Goal: Information Seeking & Learning: Check status

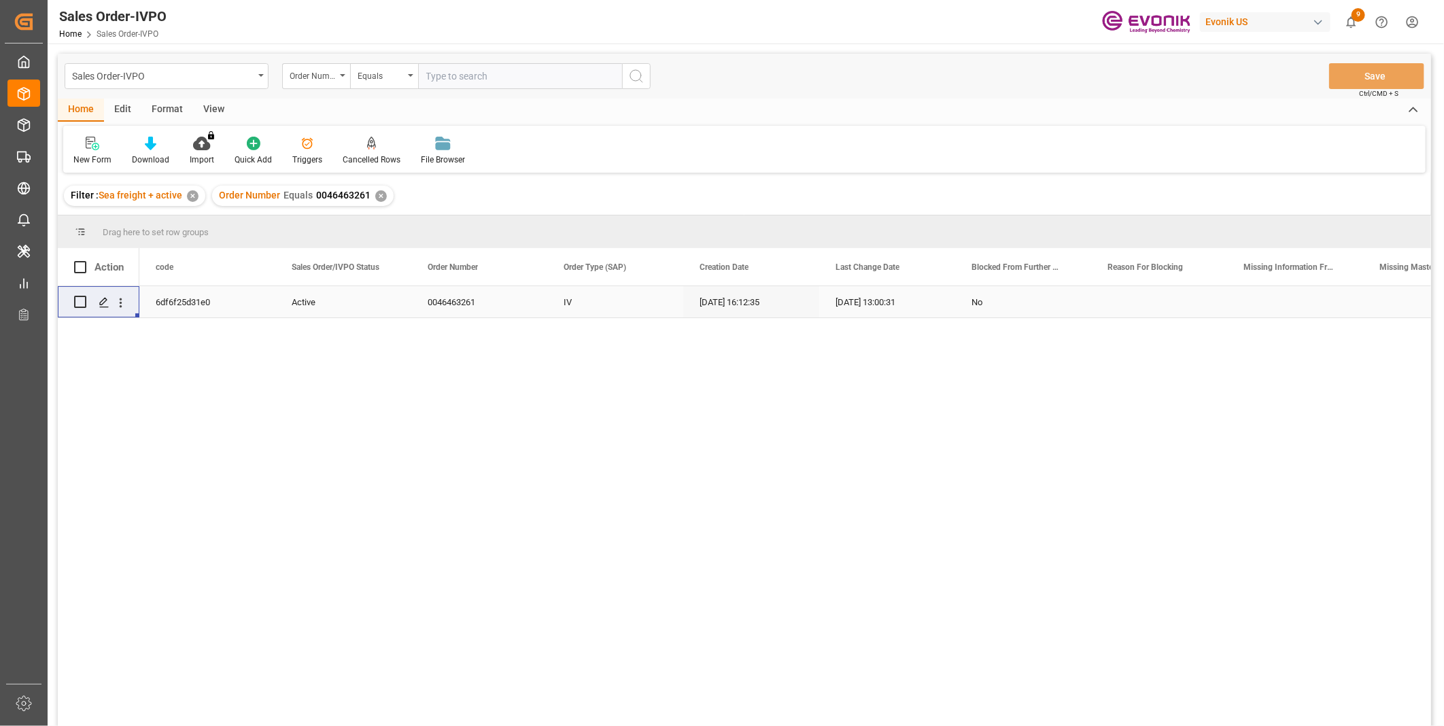
click at [470, 70] on input "text" at bounding box center [520, 76] width 204 height 26
paste input "Hi Juli, Do you recall how we handle split bookings?"
type input "Hi Juli, Do you recall how we handle split bookings?"
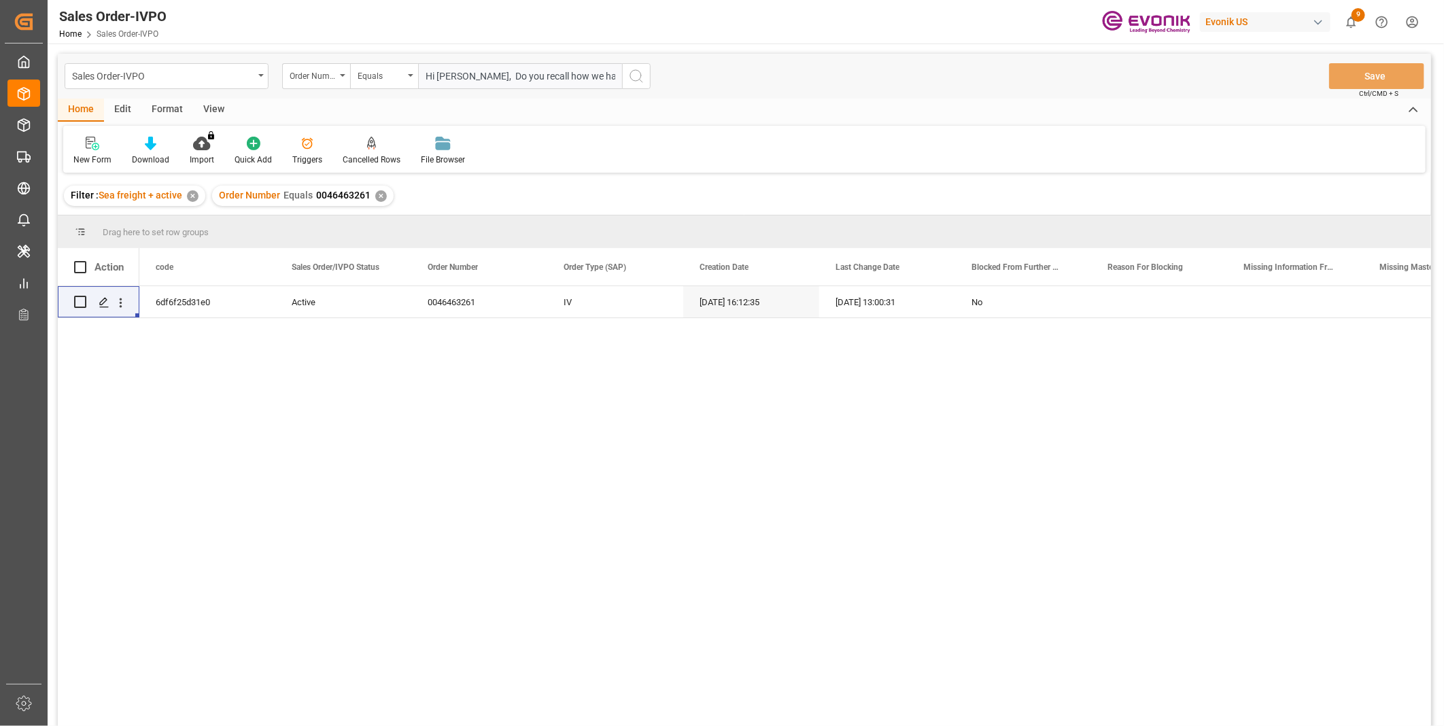
click at [466, 79] on input "Hi Juli, Do you recall how we handle split bookings?" at bounding box center [520, 76] width 204 height 26
paste input "2006954428"
type input "2006954428"
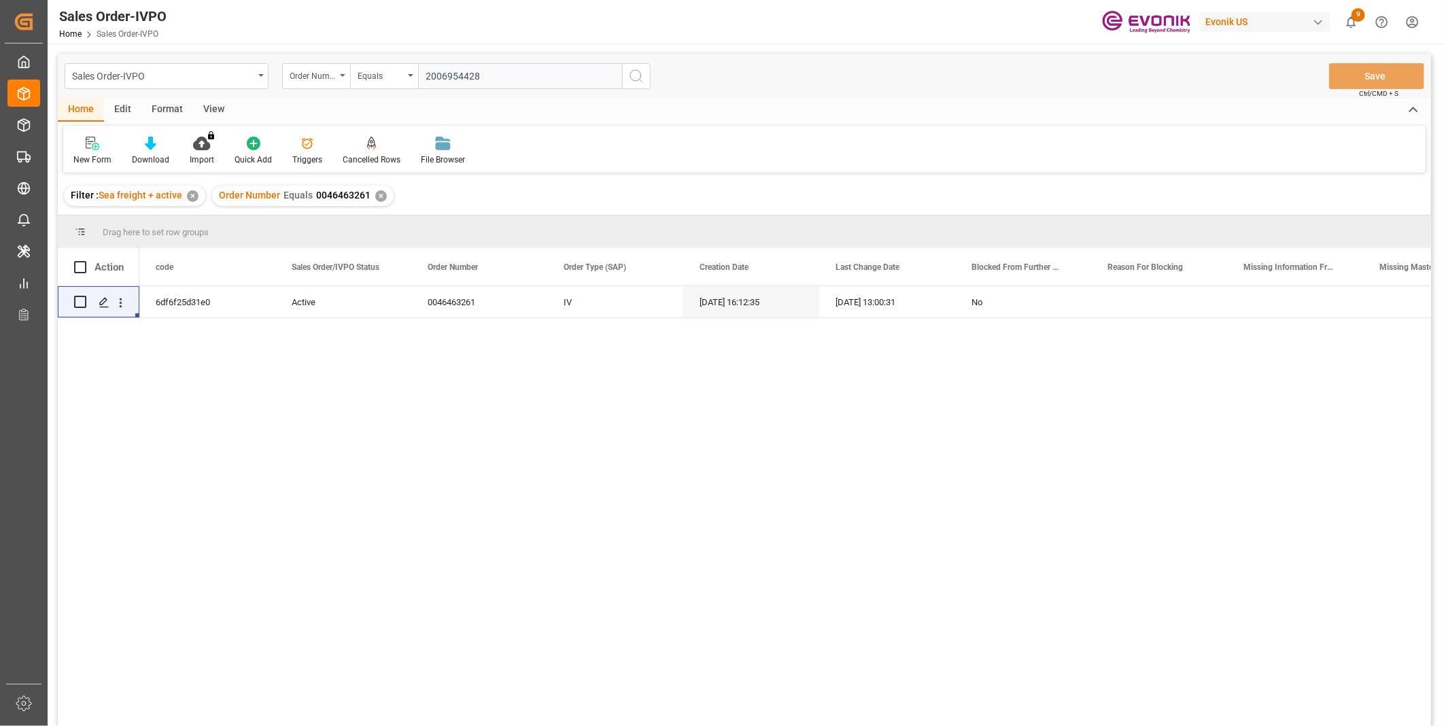
click at [638, 76] on icon "search button" at bounding box center [636, 76] width 16 height 16
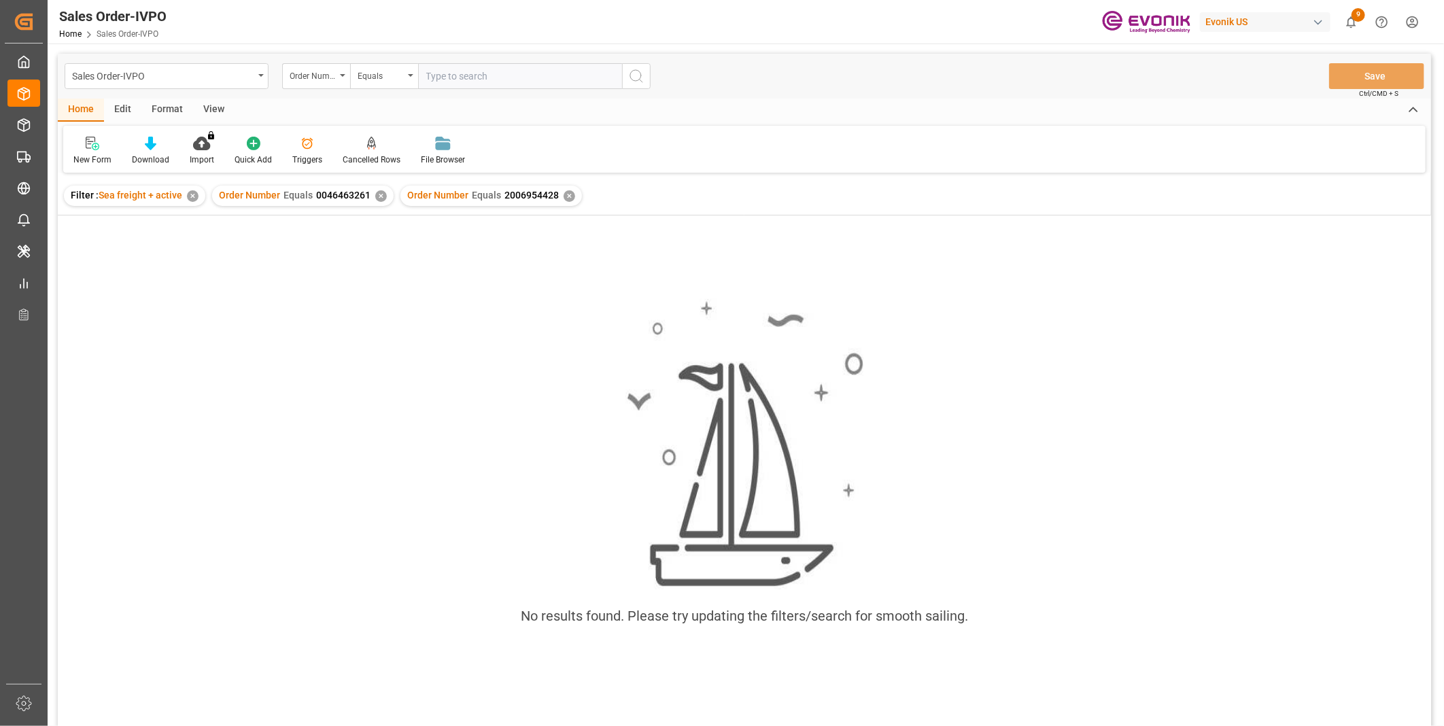
click at [375, 192] on div "✕" at bounding box center [381, 196] width 12 height 12
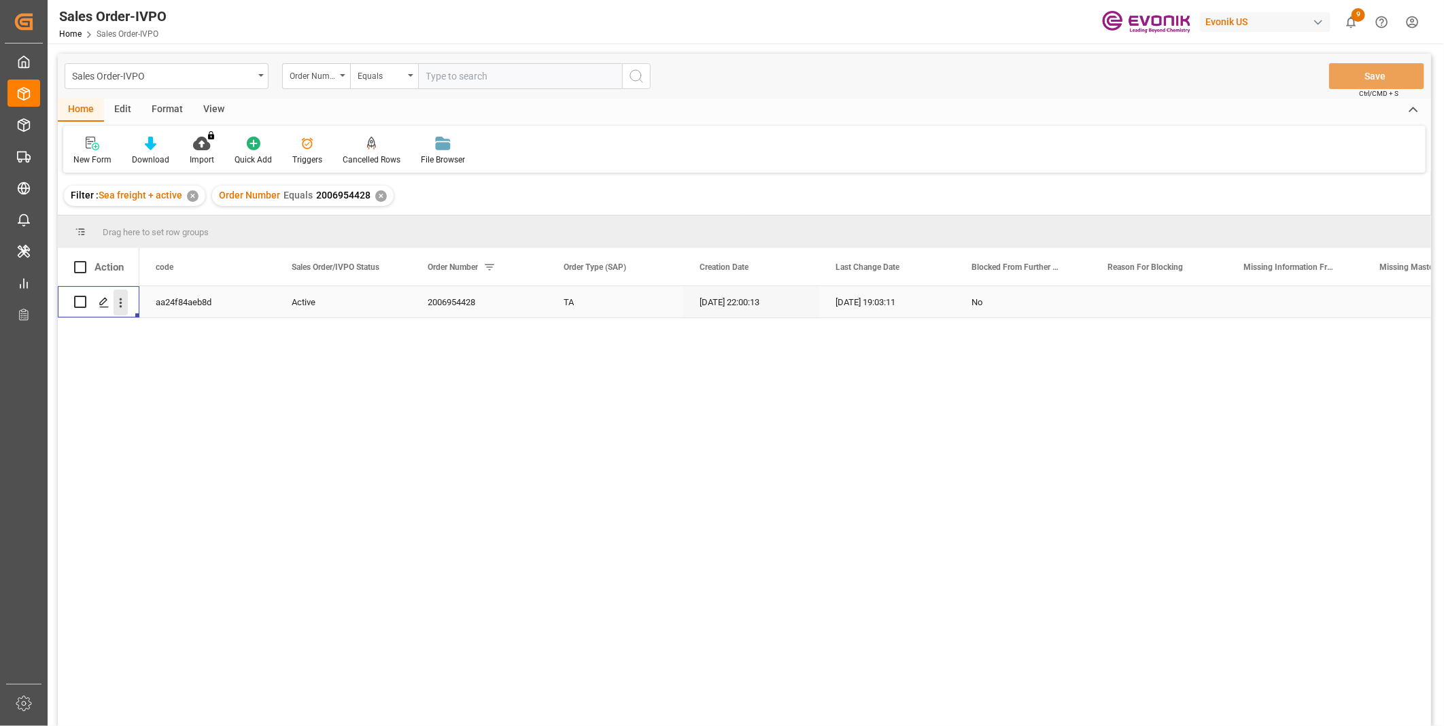
click at [120, 299] on icon "open menu" at bounding box center [121, 303] width 3 height 10
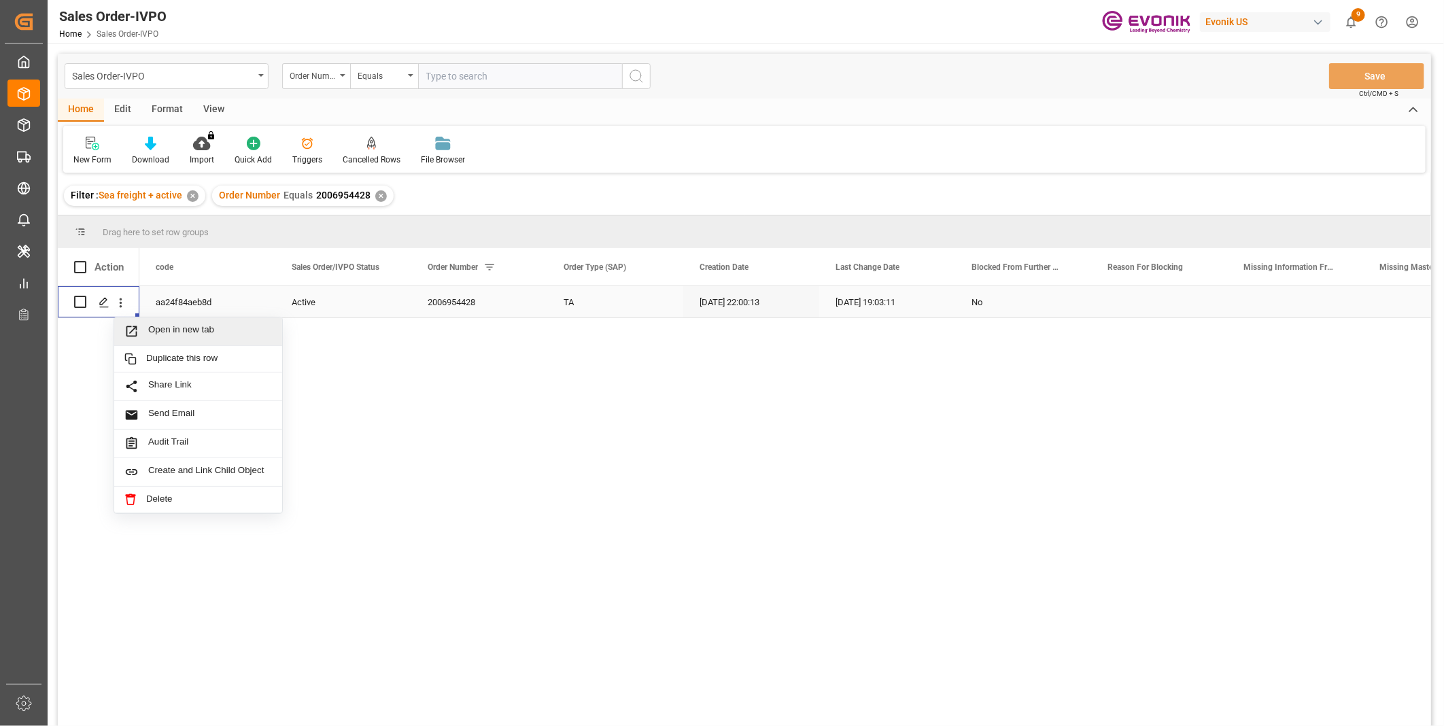
click at [184, 321] on div "Open in new tab" at bounding box center [198, 331] width 168 height 29
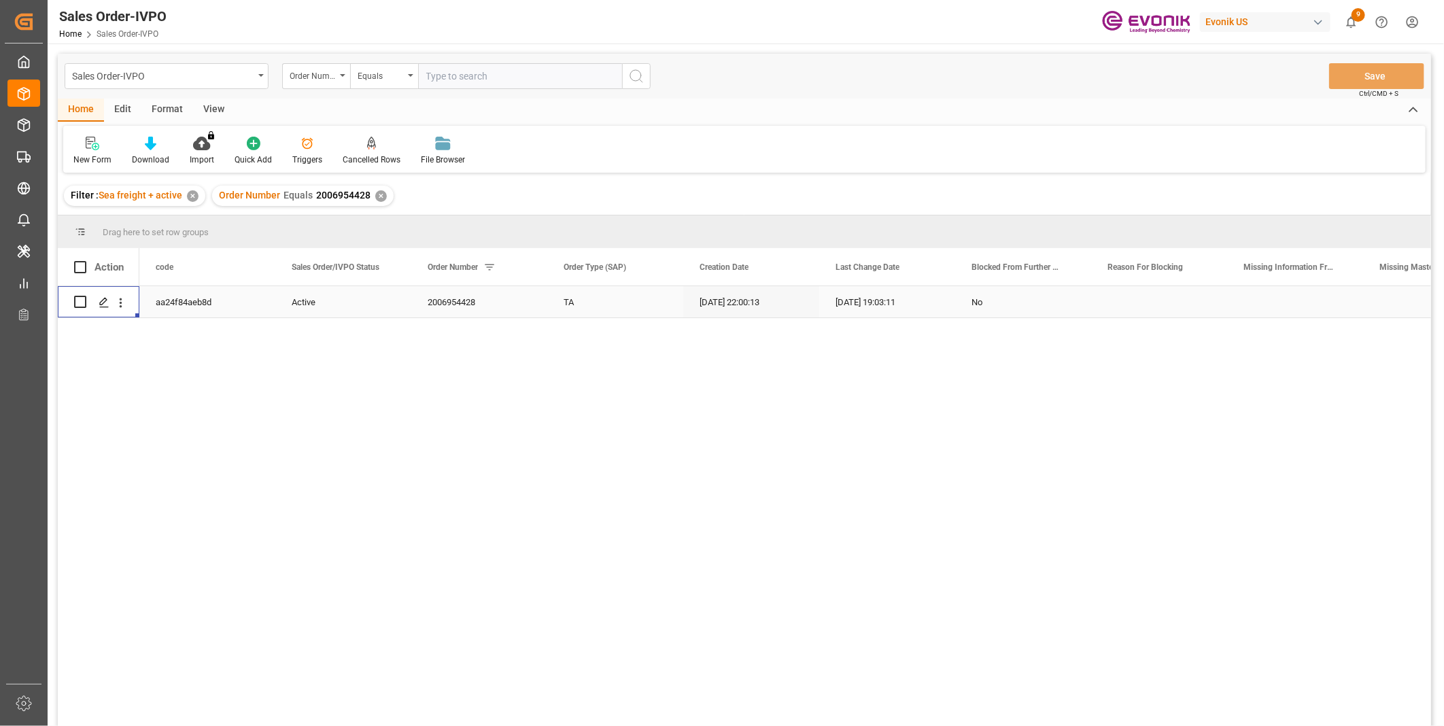
click at [442, 70] on input "text" at bounding box center [520, 76] width 204 height 26
paste input "46470181"
type input "0046470181"
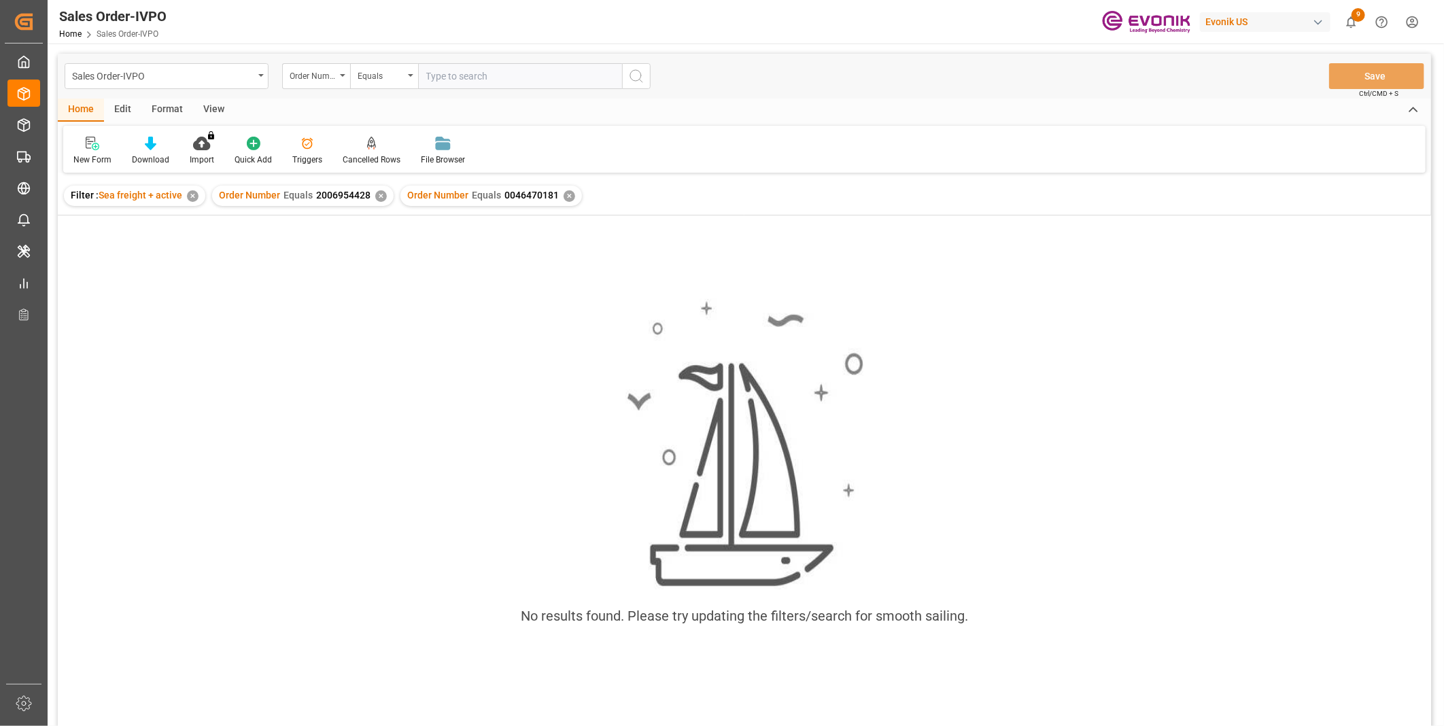
click at [375, 197] on div "✕" at bounding box center [381, 196] width 12 height 12
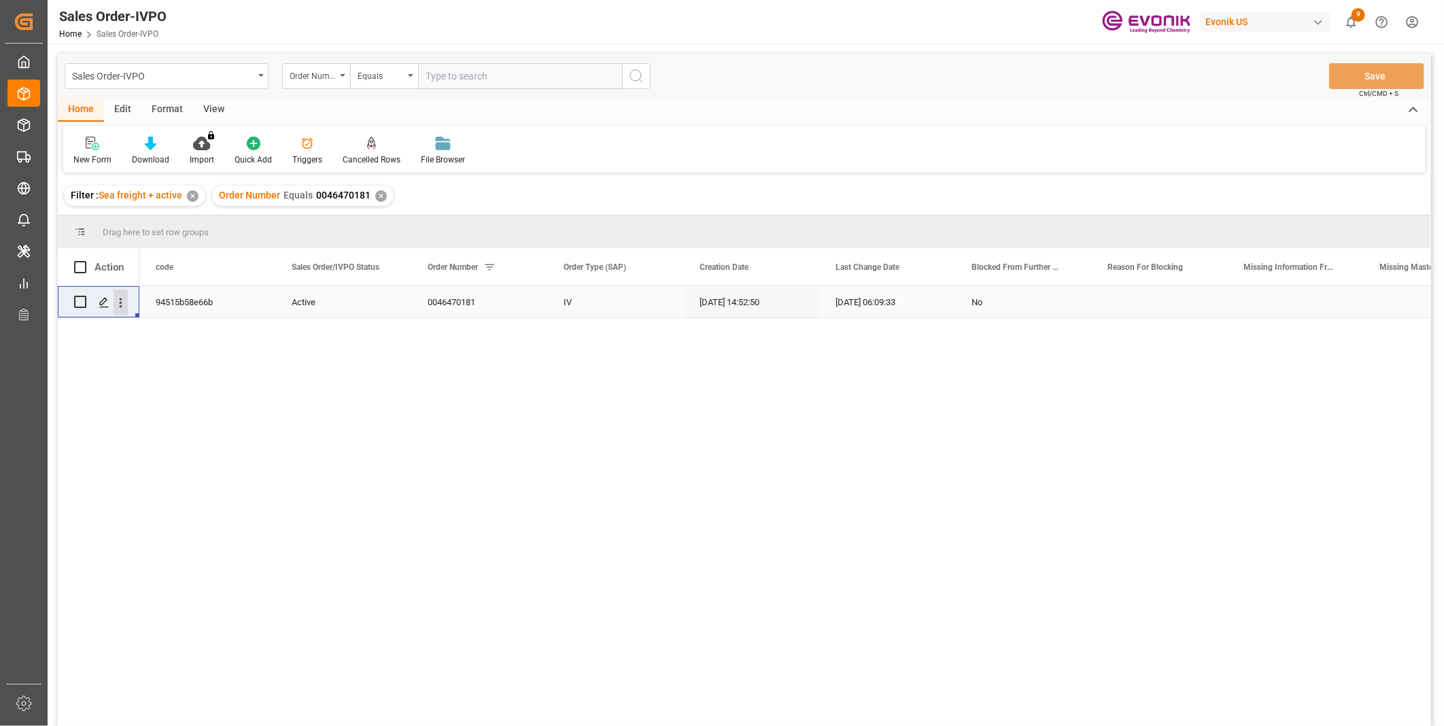
click at [126, 300] on icon "open menu" at bounding box center [121, 303] width 14 height 14
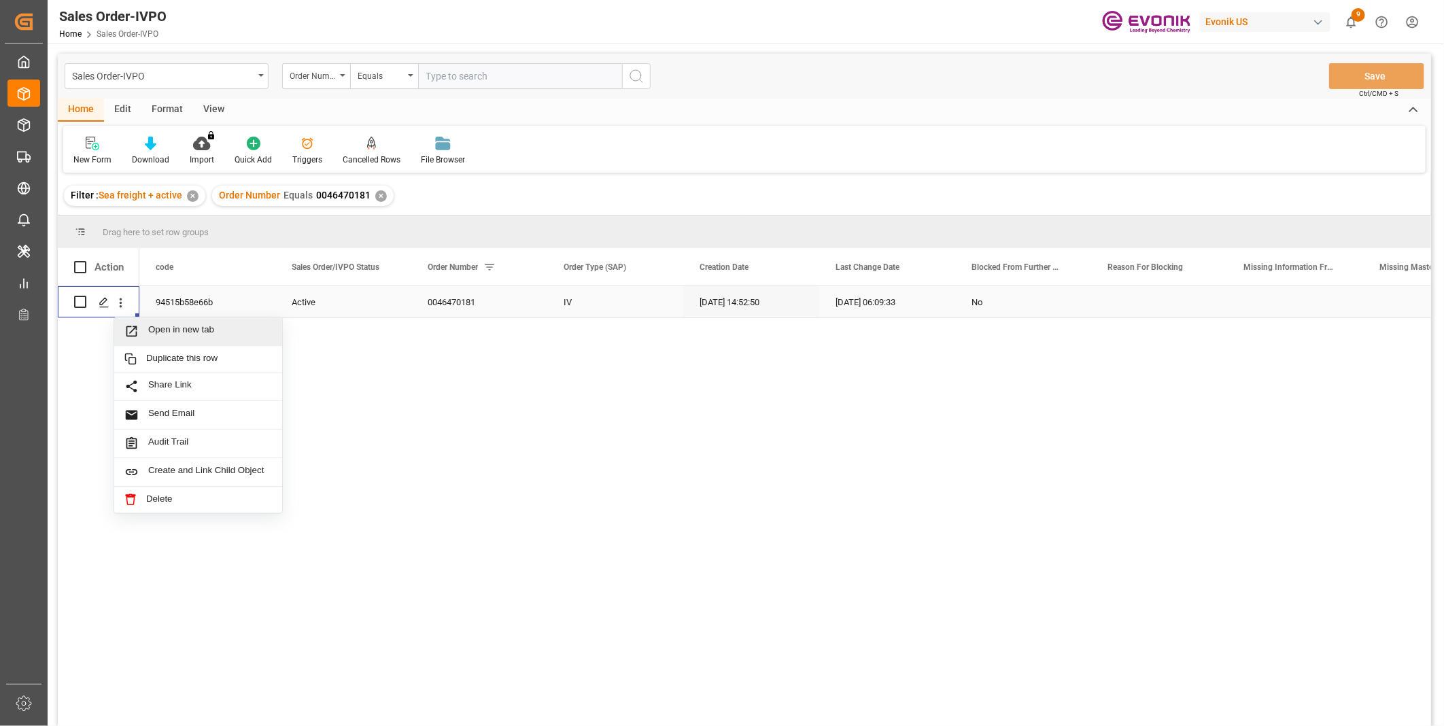
click at [173, 332] on span "Open in new tab" at bounding box center [210, 331] width 124 height 14
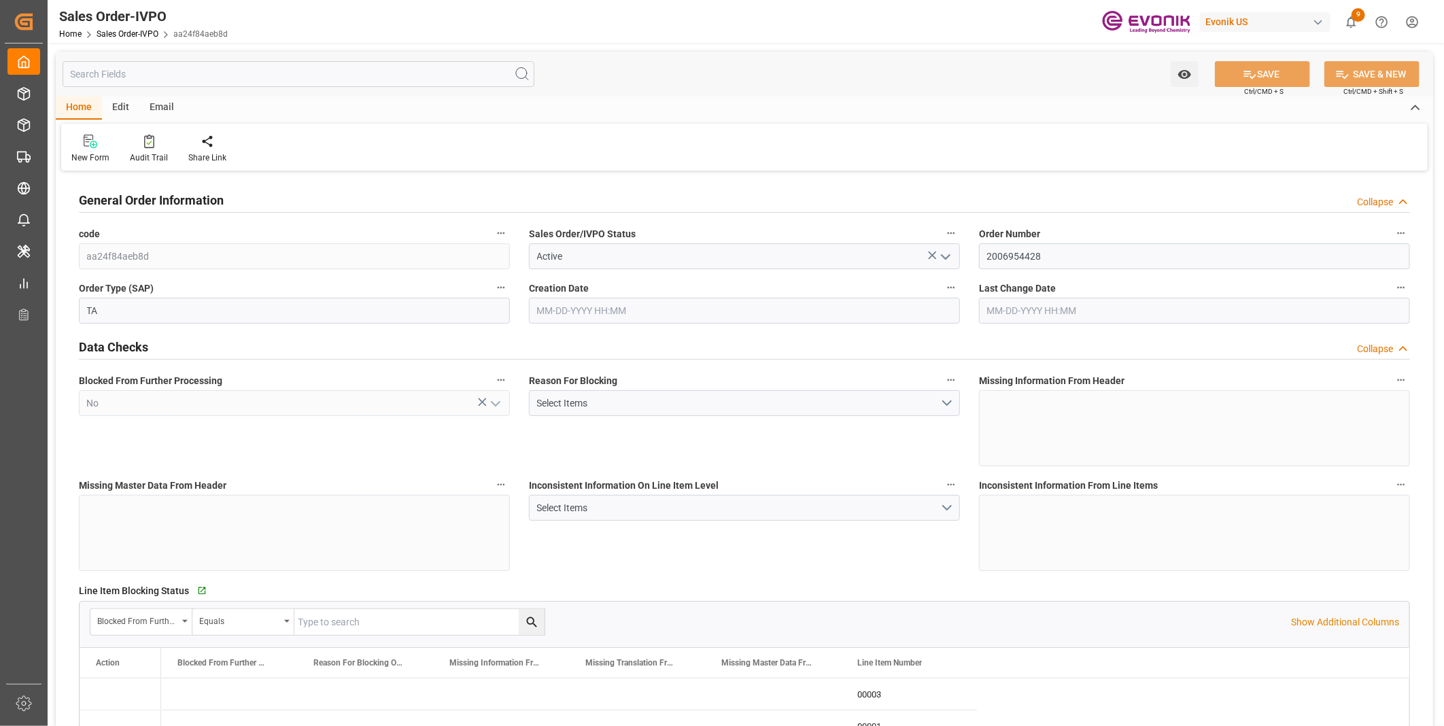
type input "MYPGU"
type input "0"
type input "1"
type input "4"
type input "6"
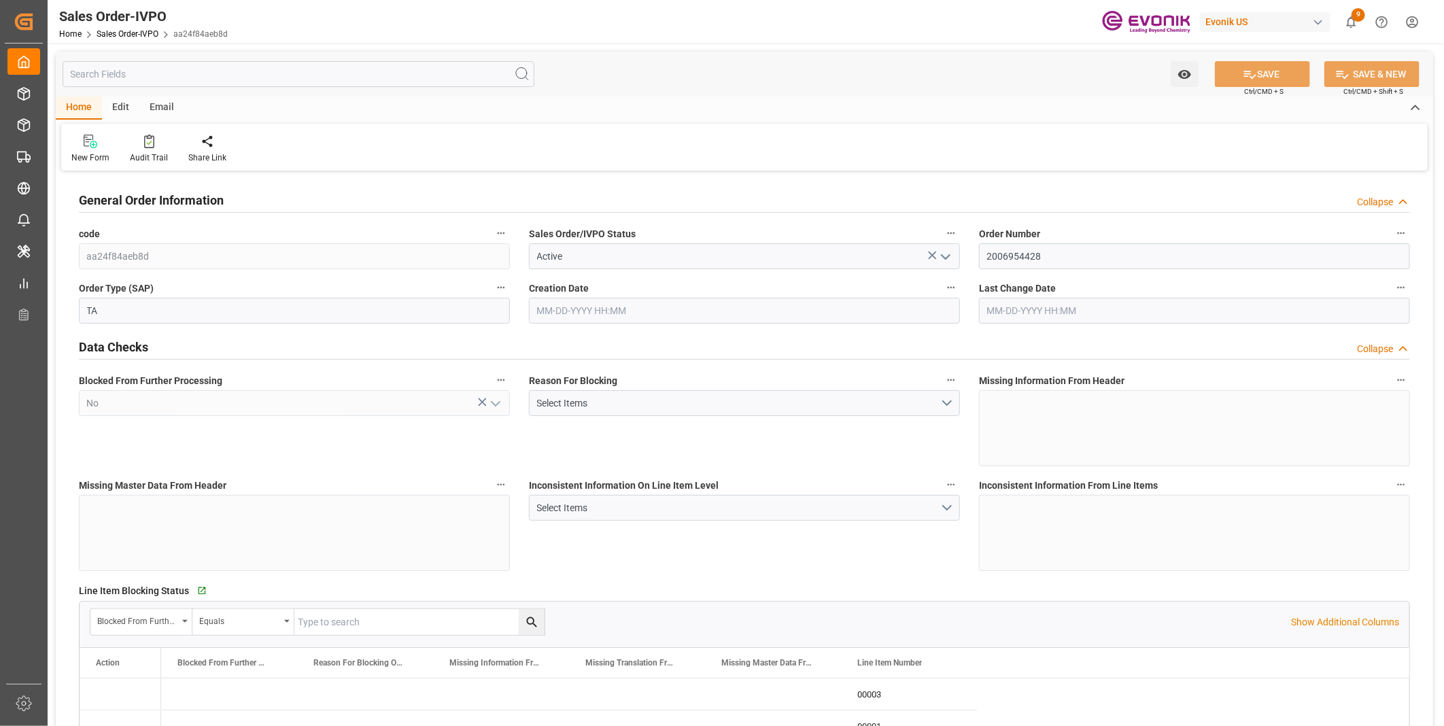
type input "74749.44"
type input "304.5632"
type input "19000"
type input "60"
type input "06-17-2025 22:00"
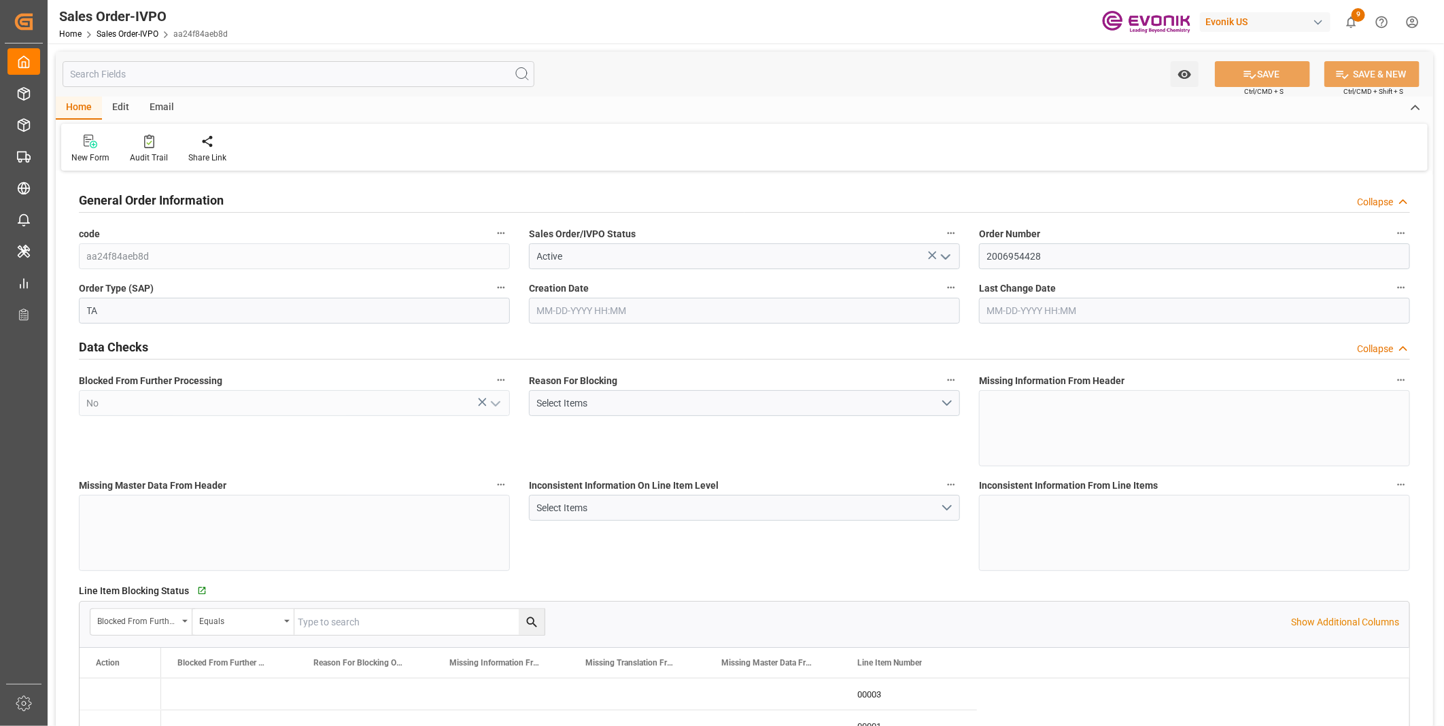
type input "07-01-2025 19:03"
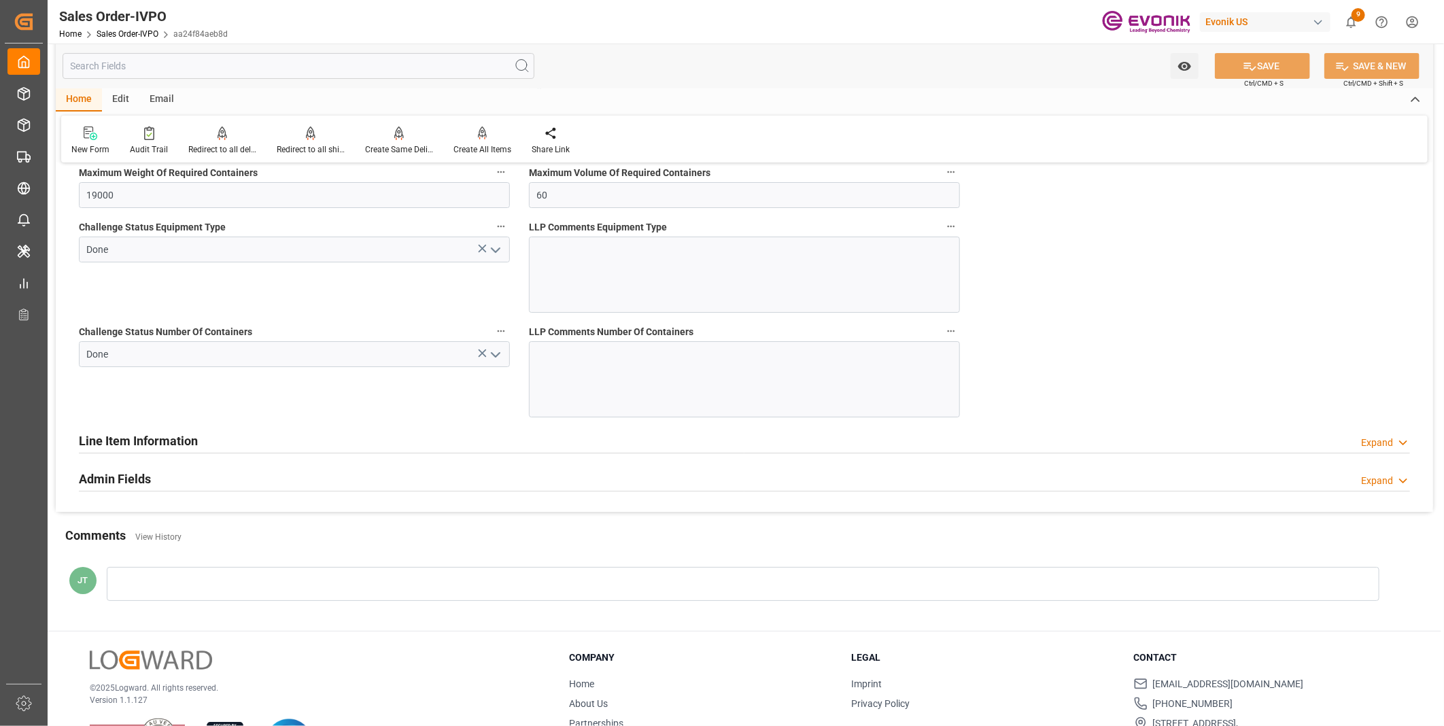
scroll to position [2869, 0]
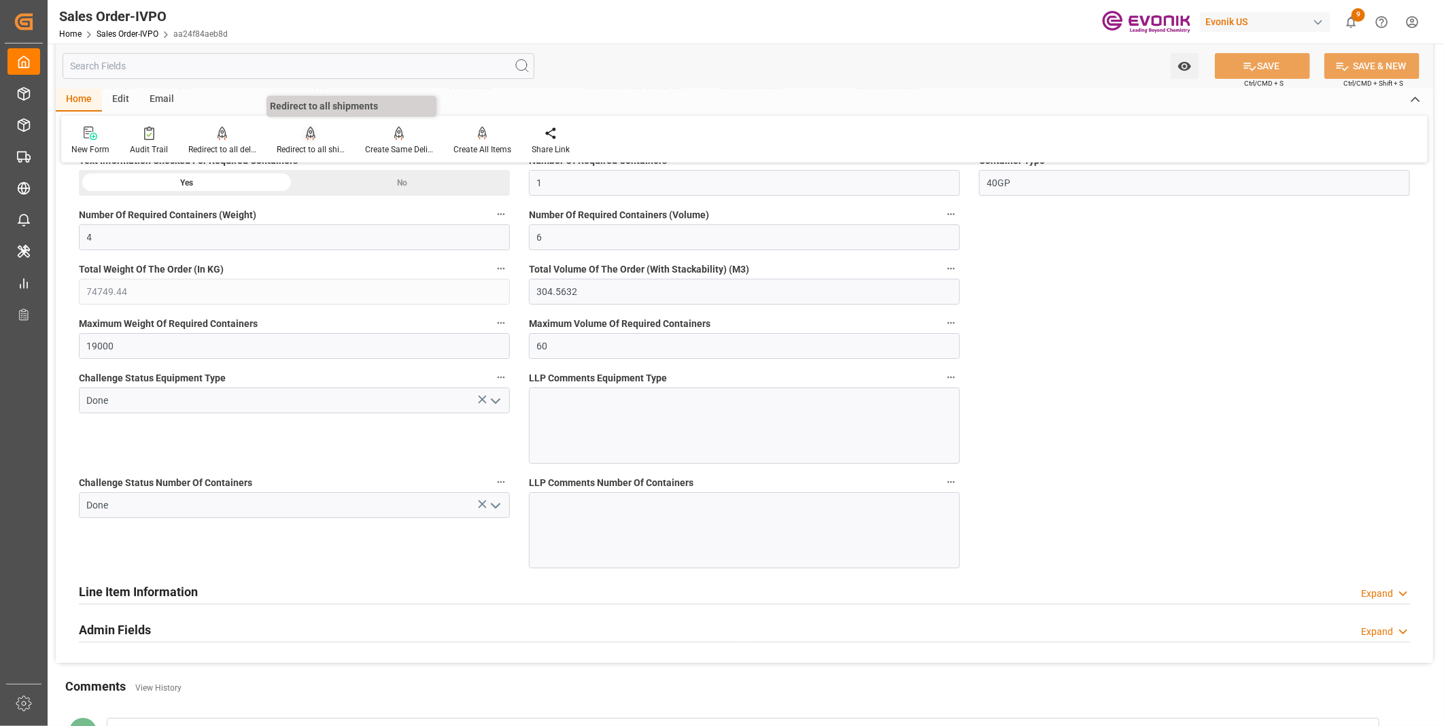
click at [300, 139] on div at bounding box center [311, 133] width 68 height 14
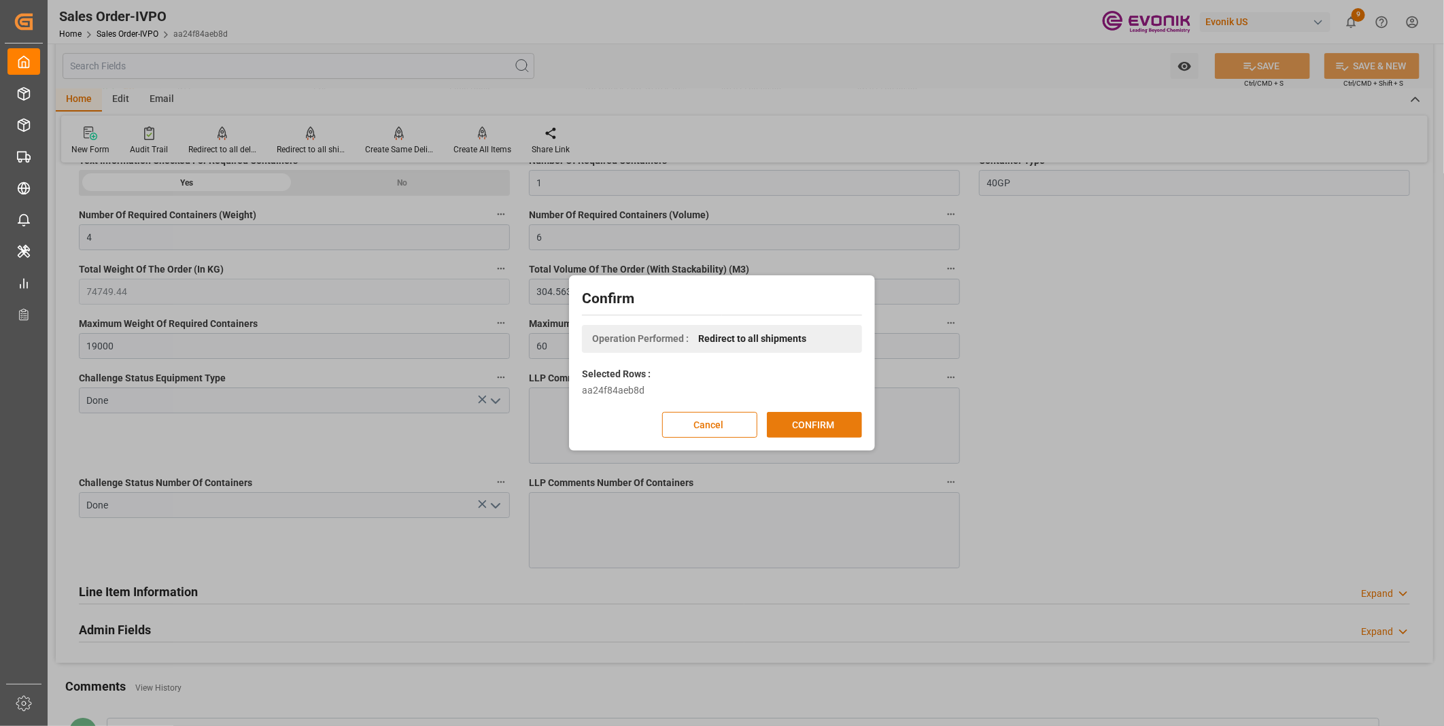
click at [802, 419] on button "CONFIRM" at bounding box center [814, 425] width 95 height 26
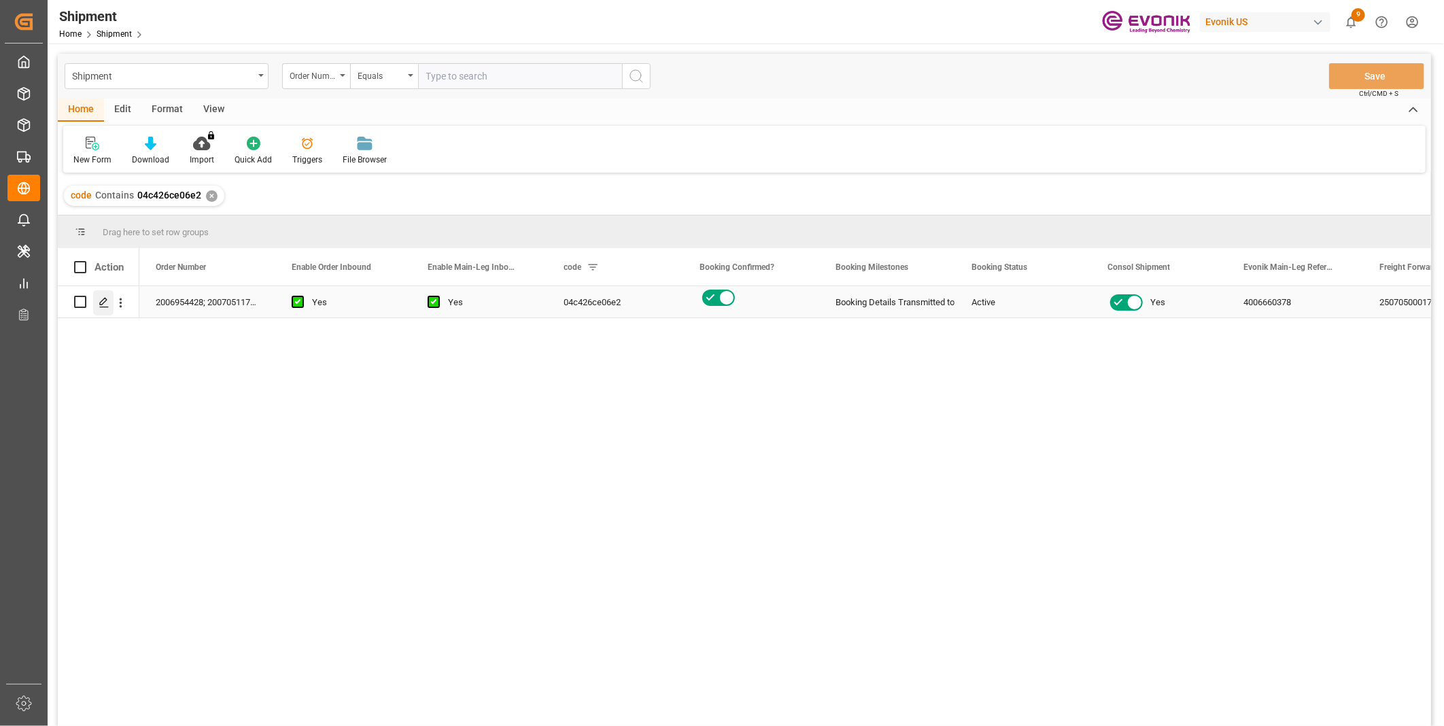
click at [96, 303] on div "Press SPACE to select this row." at bounding box center [103, 302] width 20 height 25
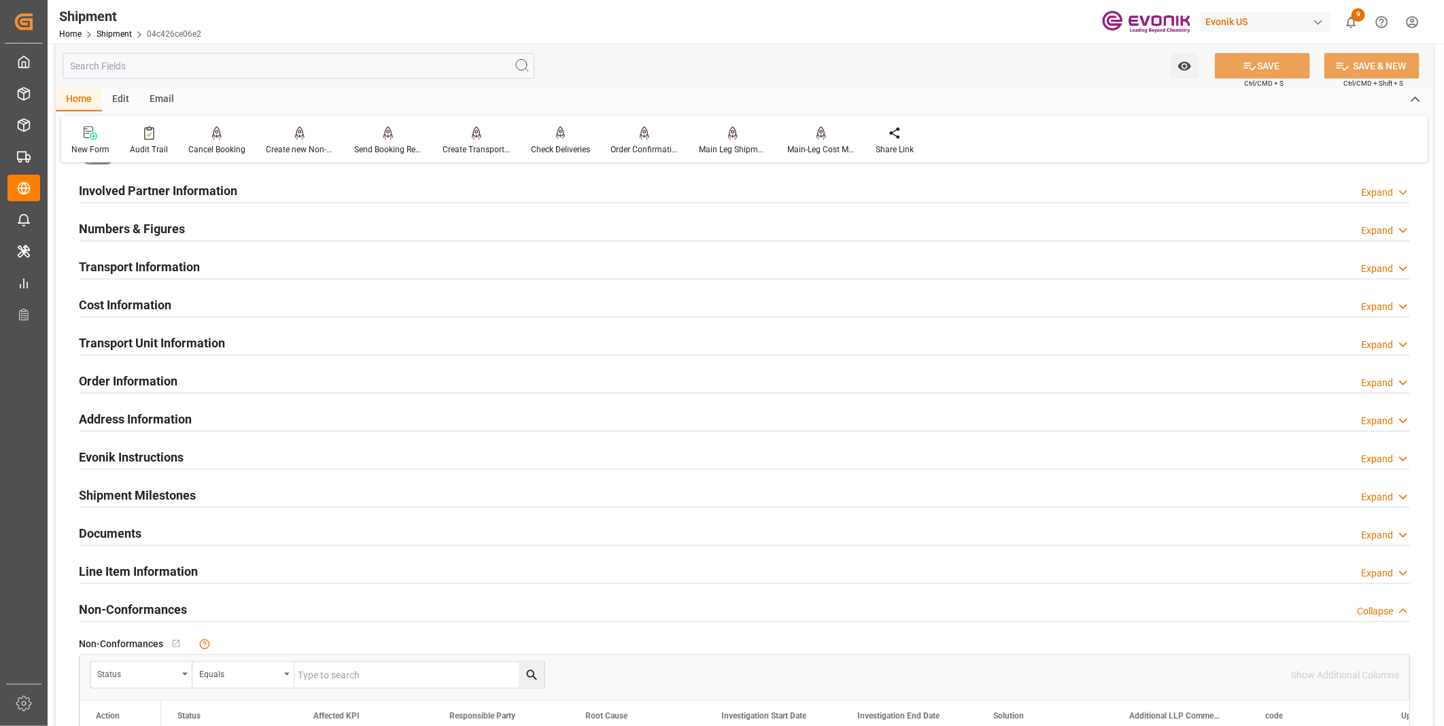
scroll to position [831, 0]
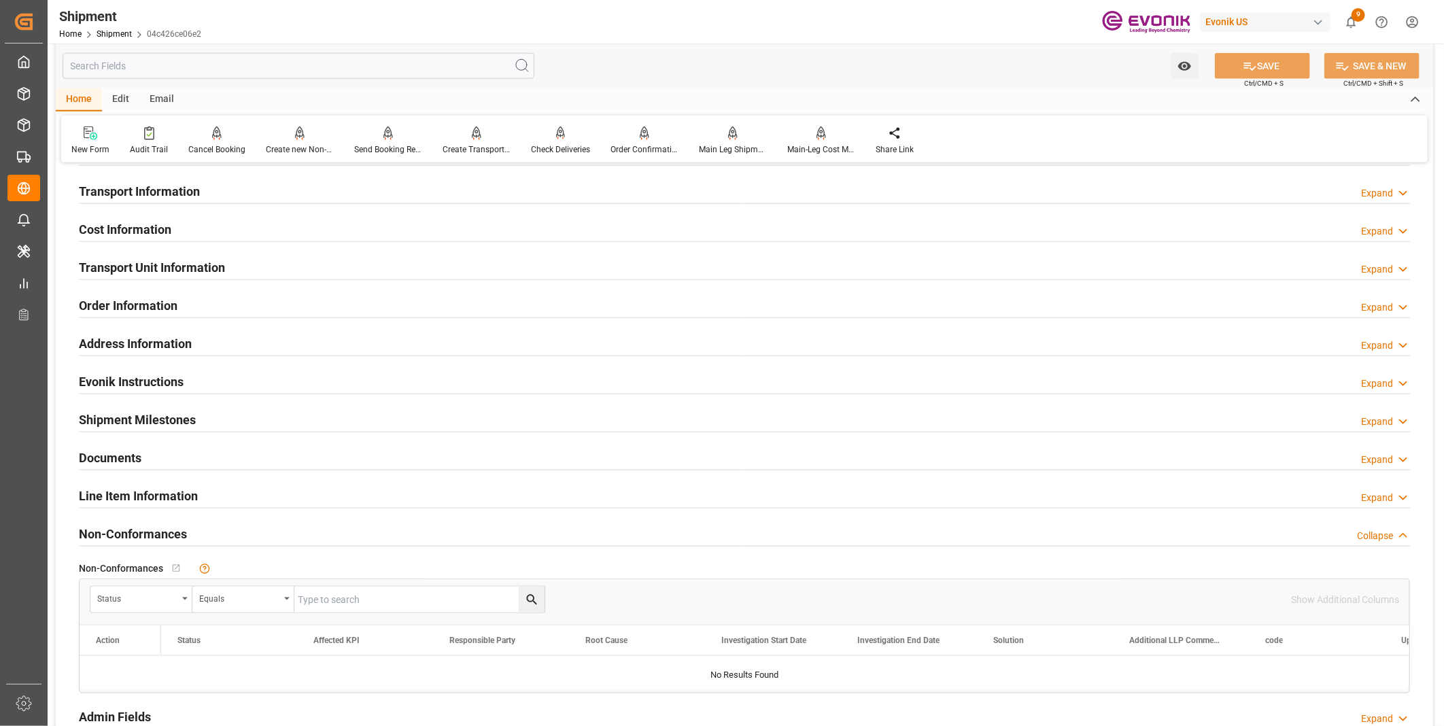
click at [258, 267] on div "Transport Unit Information Expand" at bounding box center [744, 267] width 1331 height 26
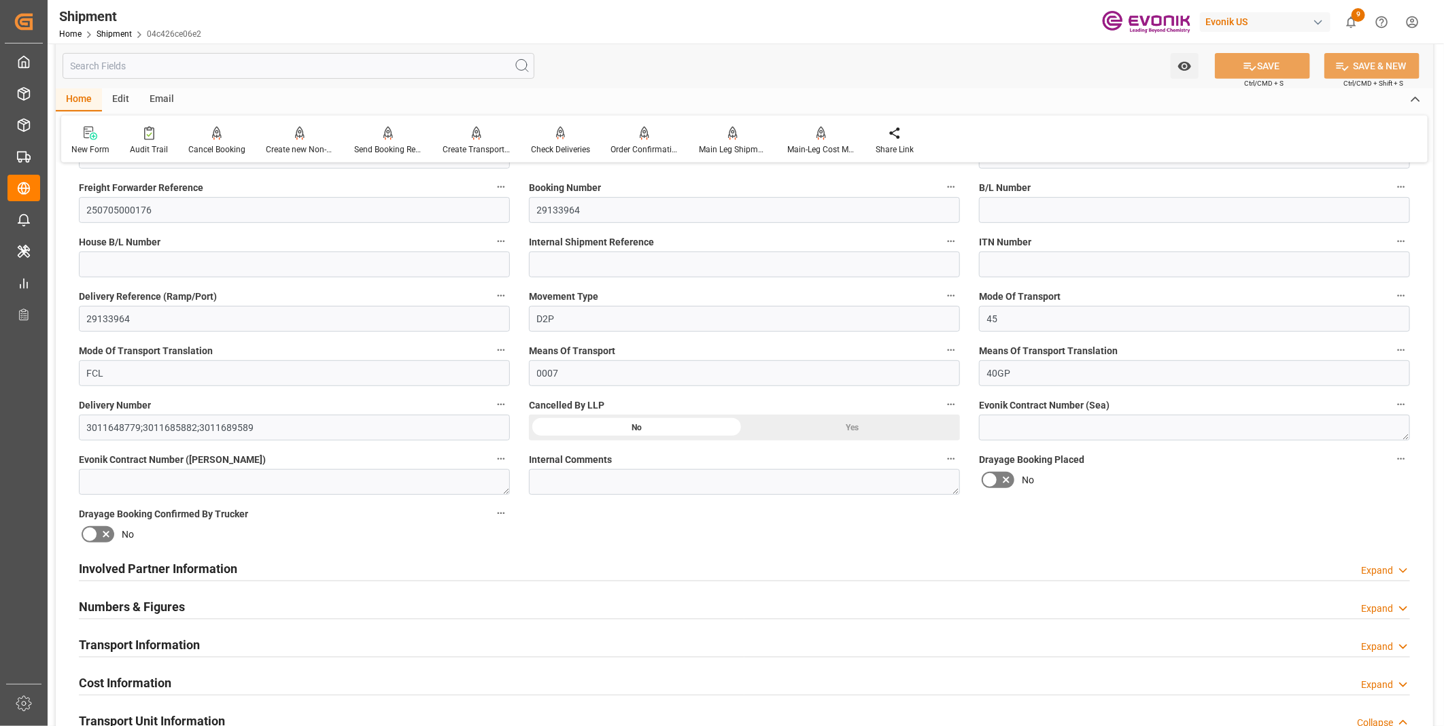
scroll to position [528, 0]
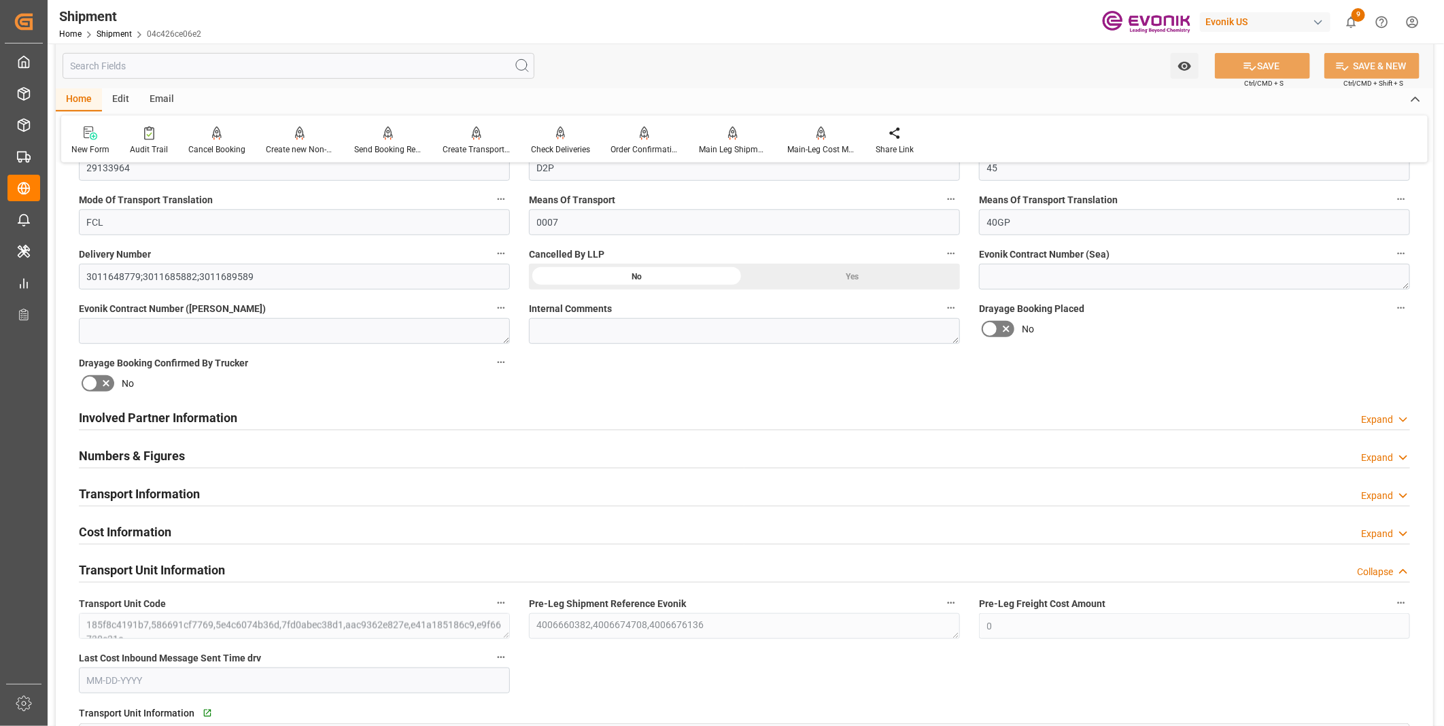
click at [352, 413] on div "Involved Partner Information Expand" at bounding box center [744, 417] width 1331 height 26
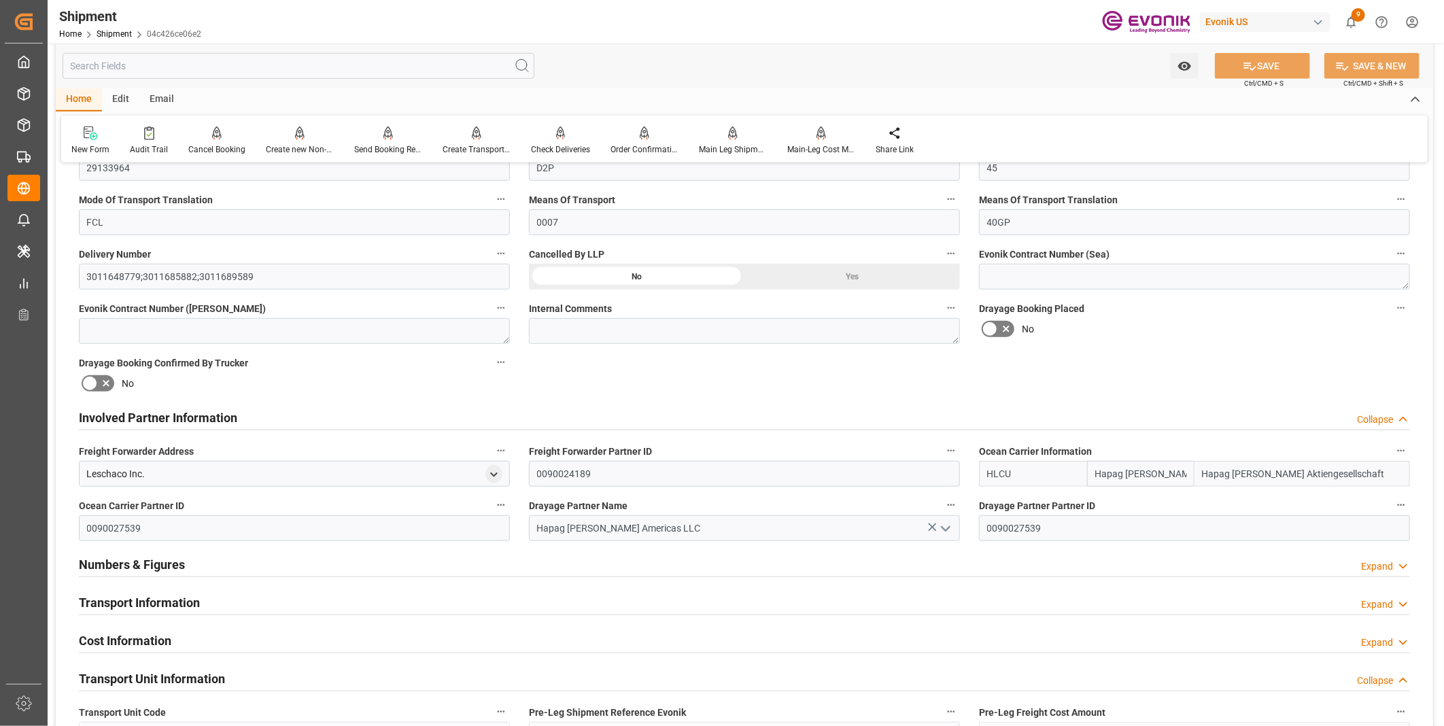
click at [289, 568] on div "Numbers & Figures Expand" at bounding box center [744, 564] width 1331 height 26
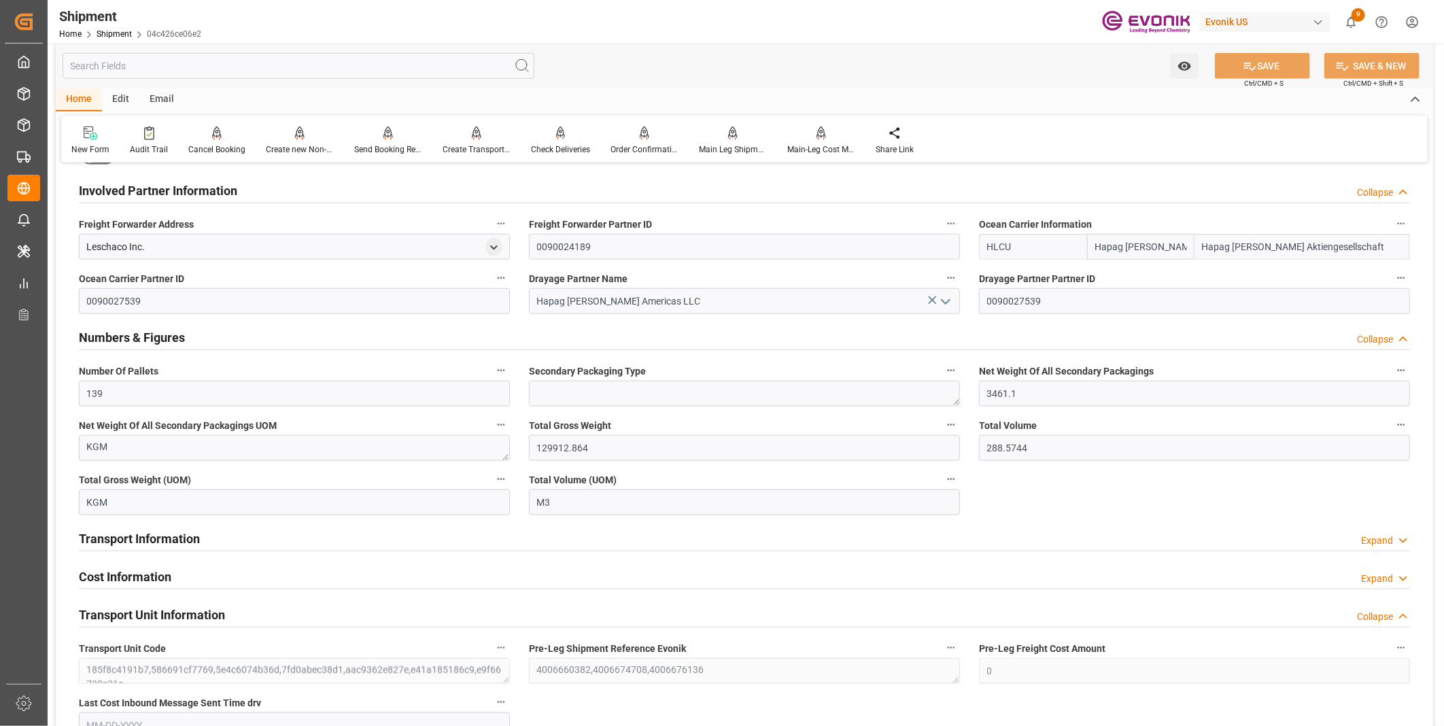
scroll to position [906, 0]
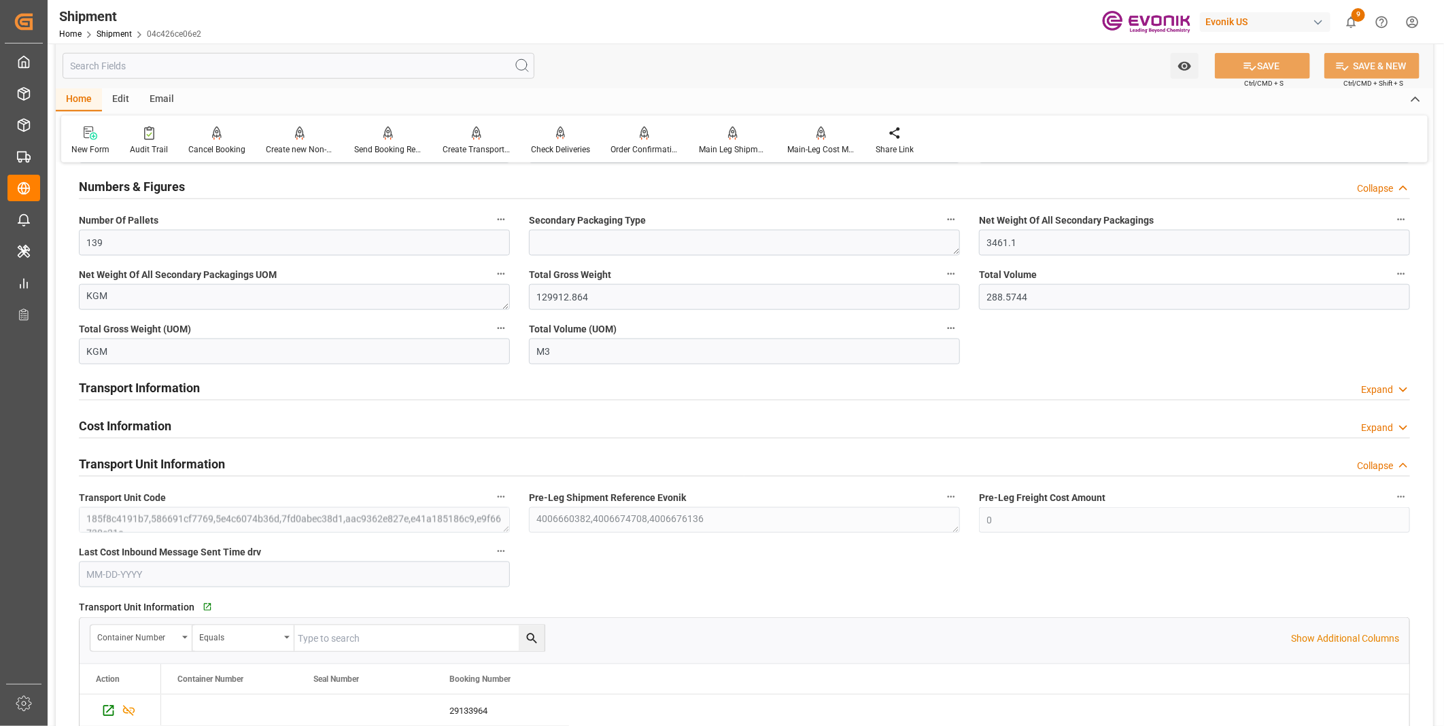
click at [223, 438] on div at bounding box center [744, 438] width 1331 height 1
click at [224, 430] on div "Cost Information Expand" at bounding box center [744, 425] width 1331 height 26
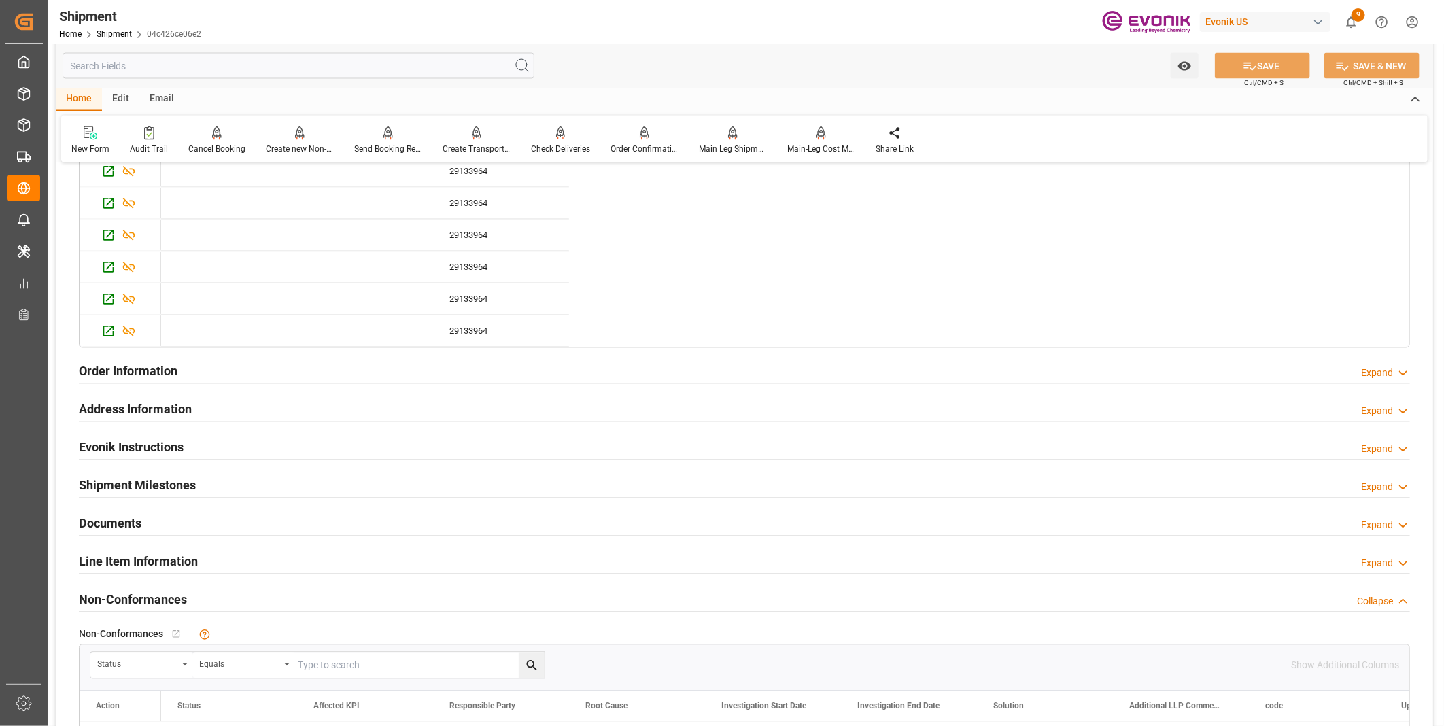
scroll to position [1661, 0]
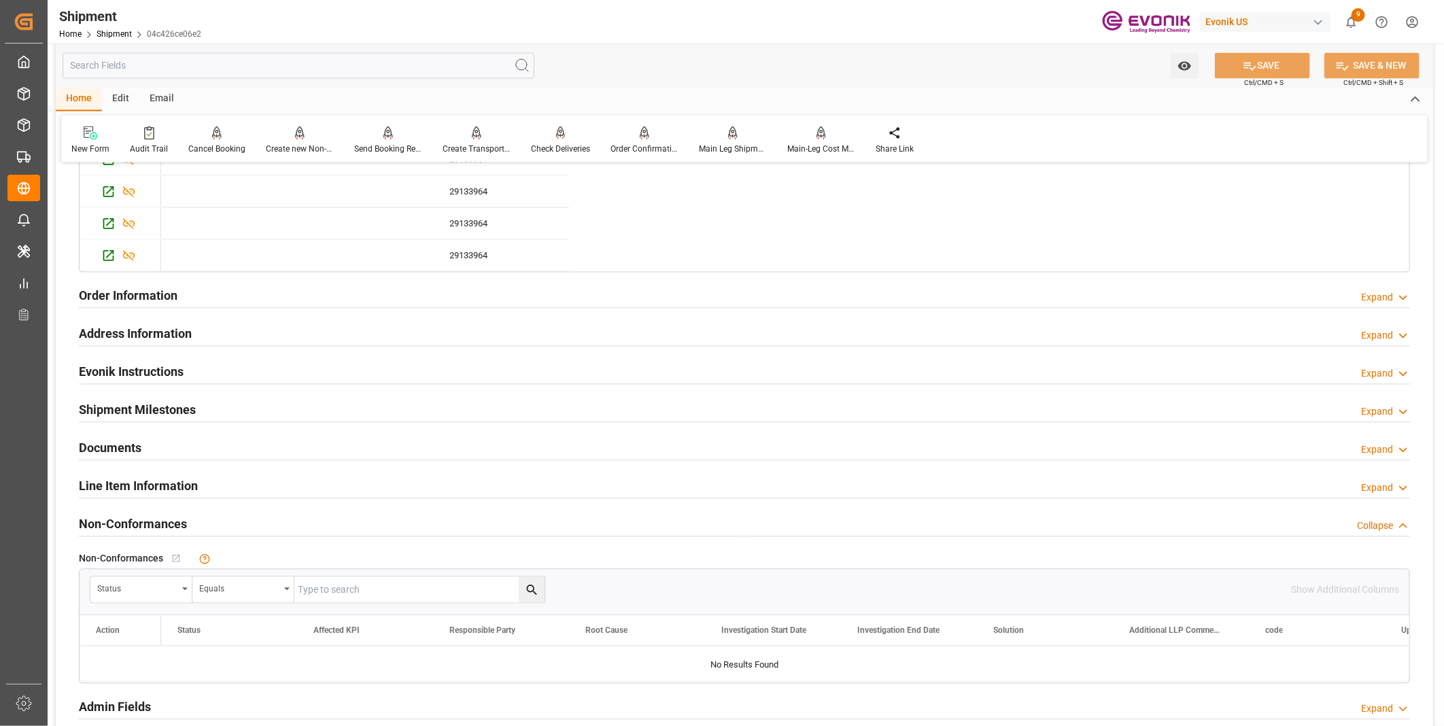
click at [202, 481] on div "Line Item Information Expand" at bounding box center [744, 485] width 1331 height 26
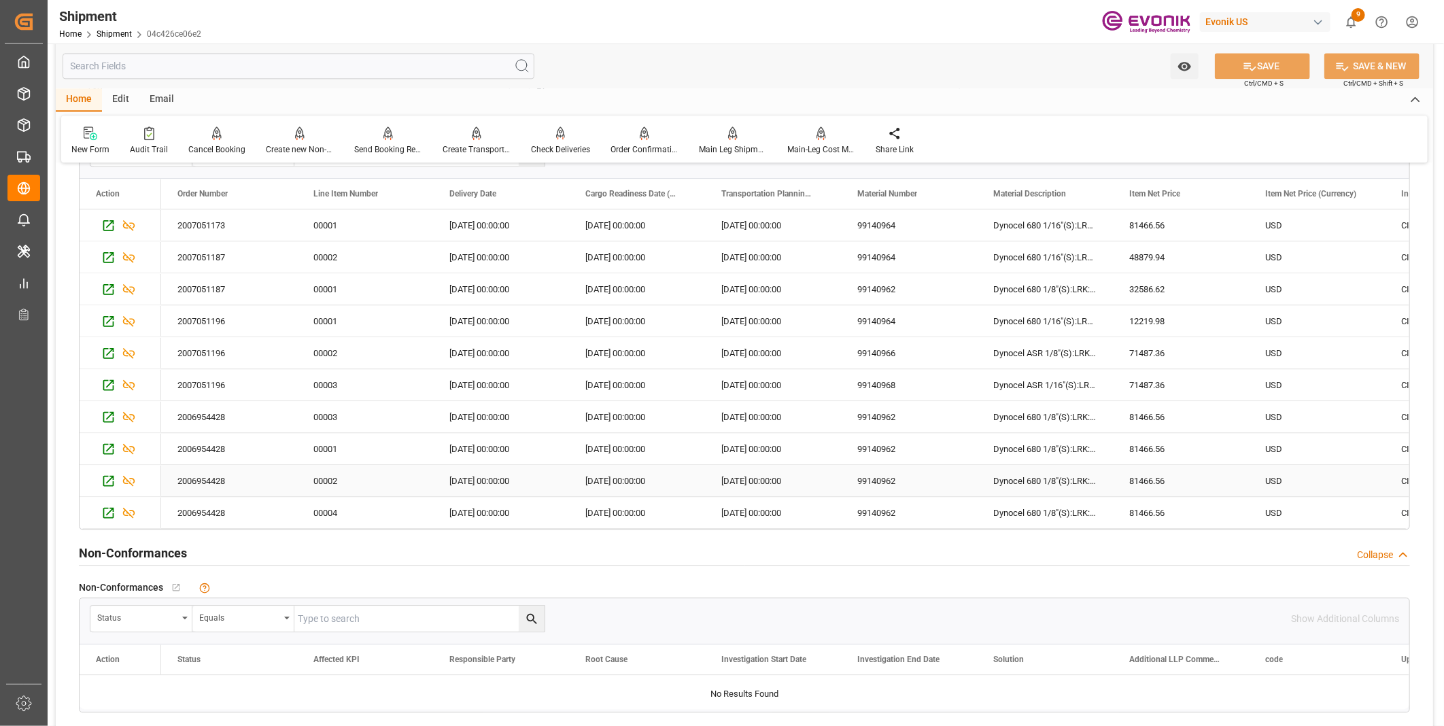
scroll to position [2039, 0]
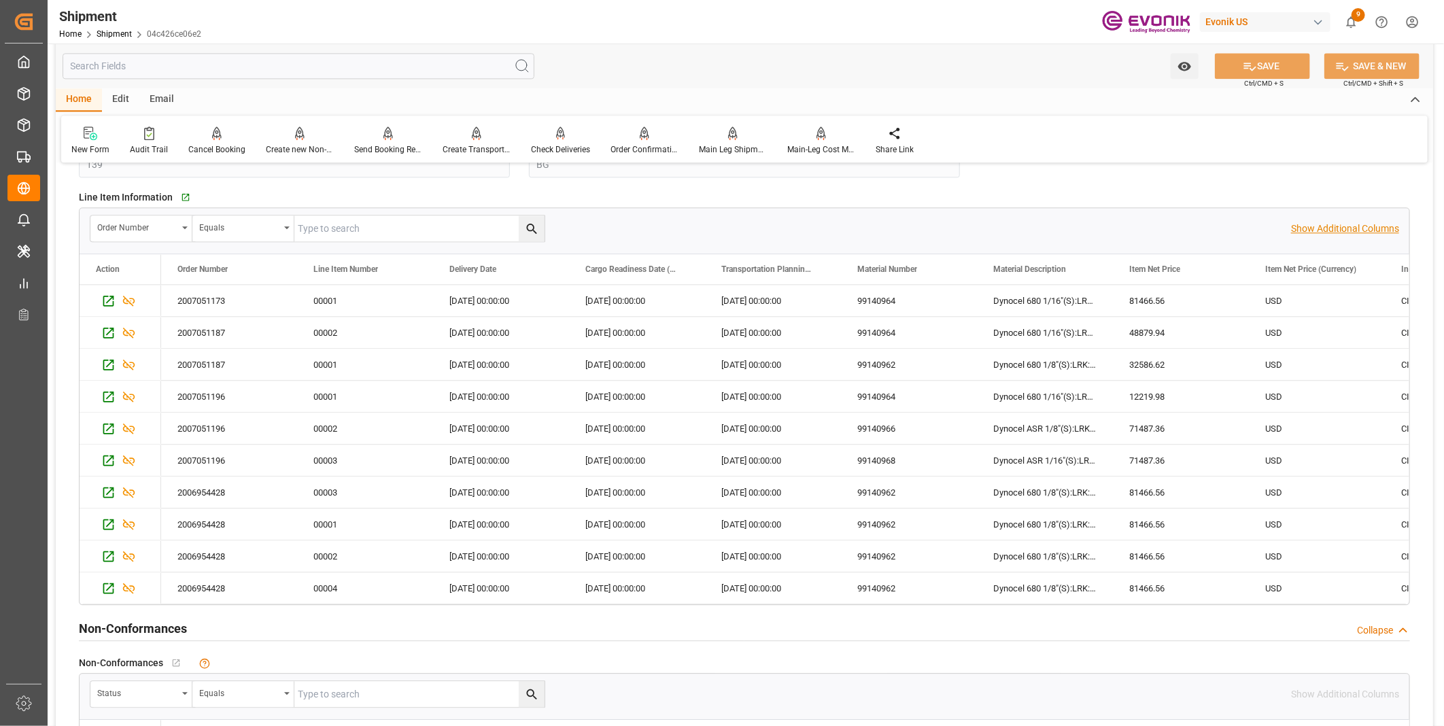
click at [1302, 226] on p "Show Additional Columns" at bounding box center [1345, 229] width 108 height 14
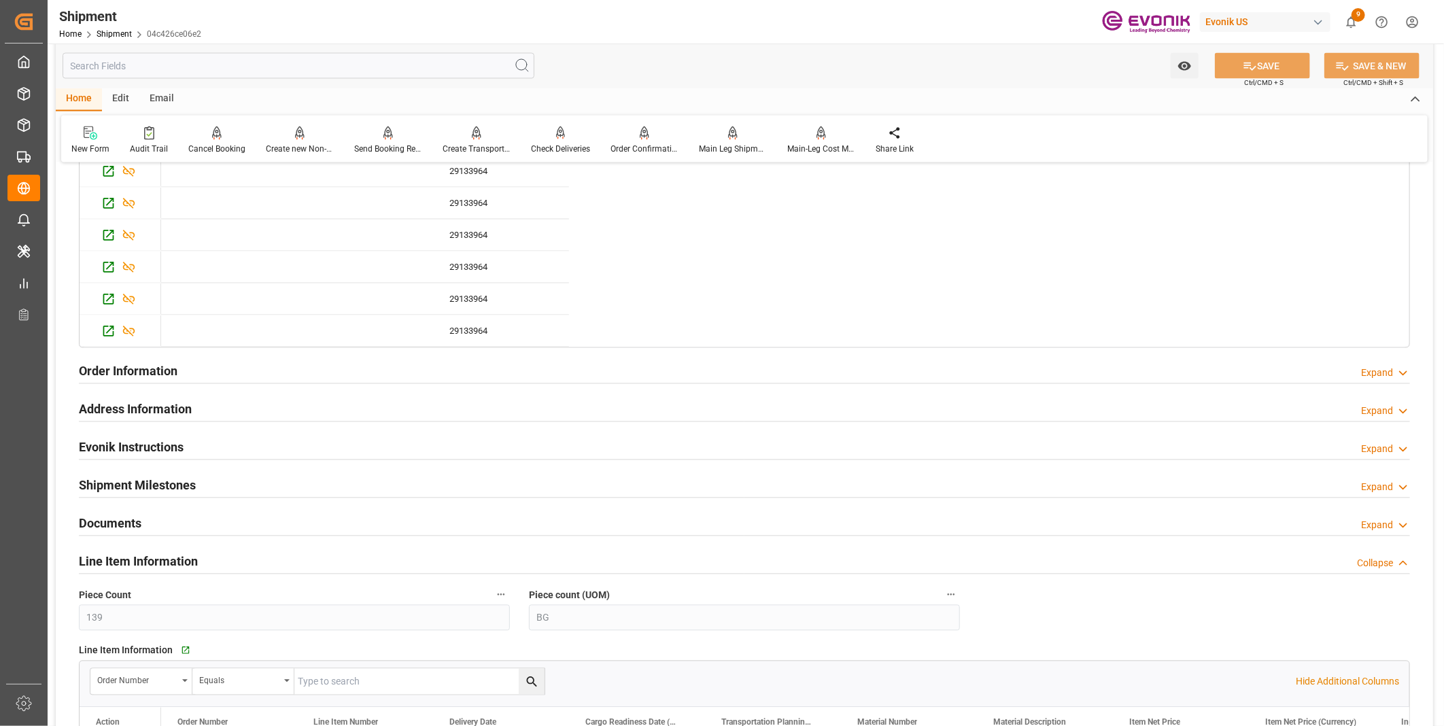
scroll to position [1435, 0]
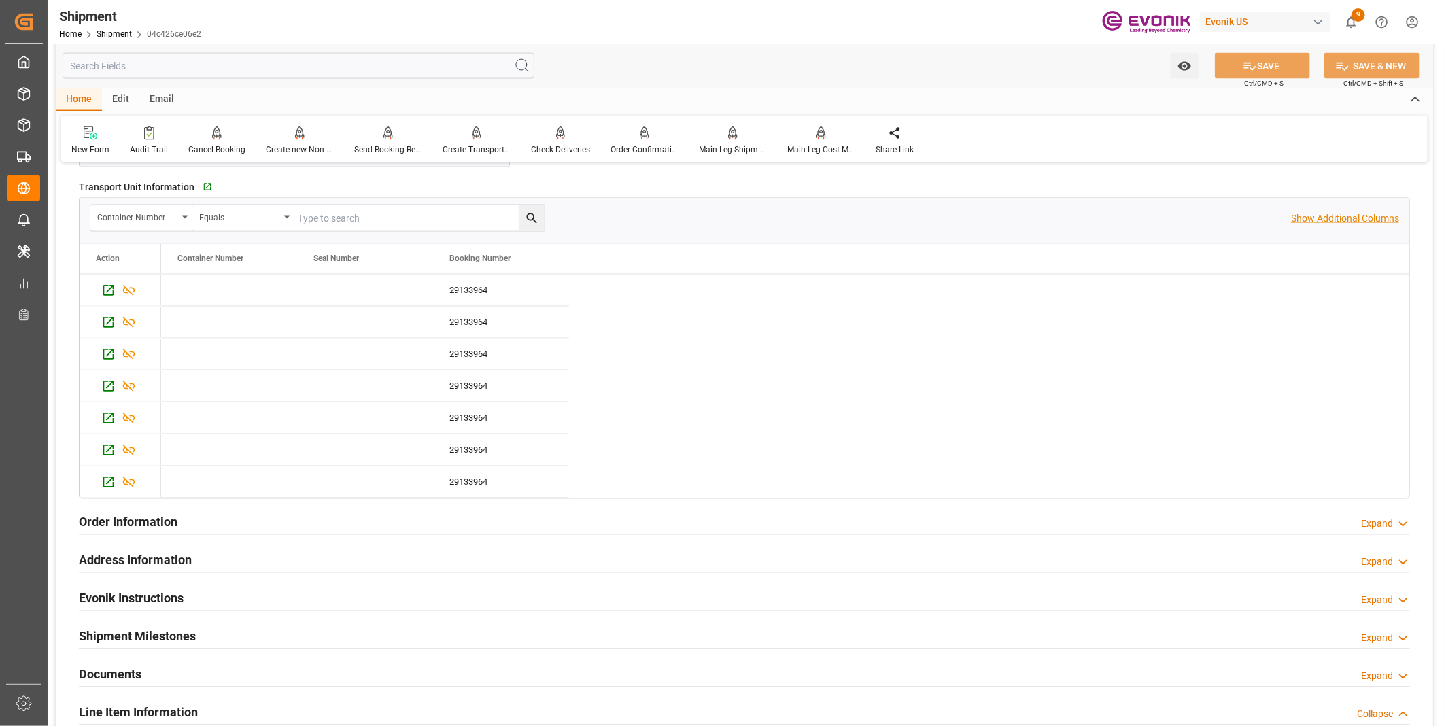
click at [1347, 217] on p "Show Additional Columns" at bounding box center [1345, 218] width 108 height 14
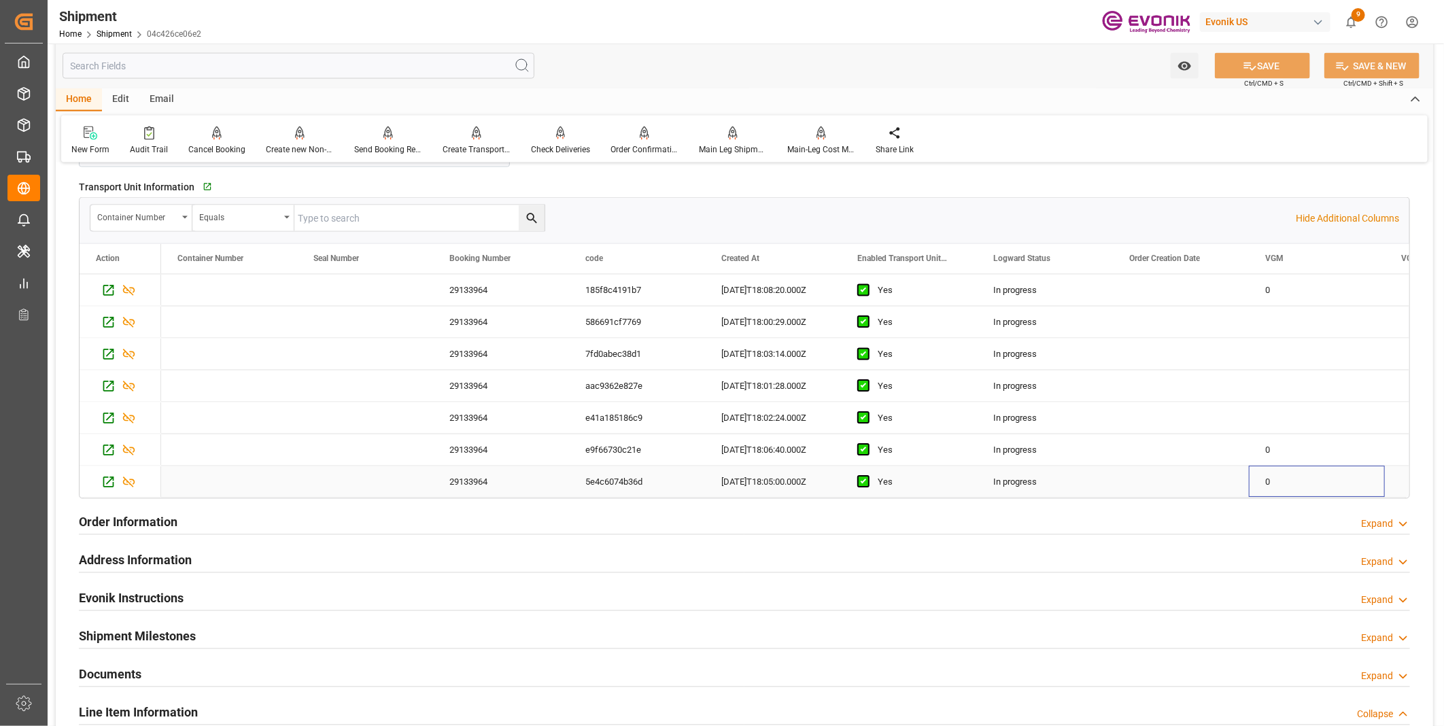
click at [1279, 485] on div "0" at bounding box center [1317, 481] width 136 height 31
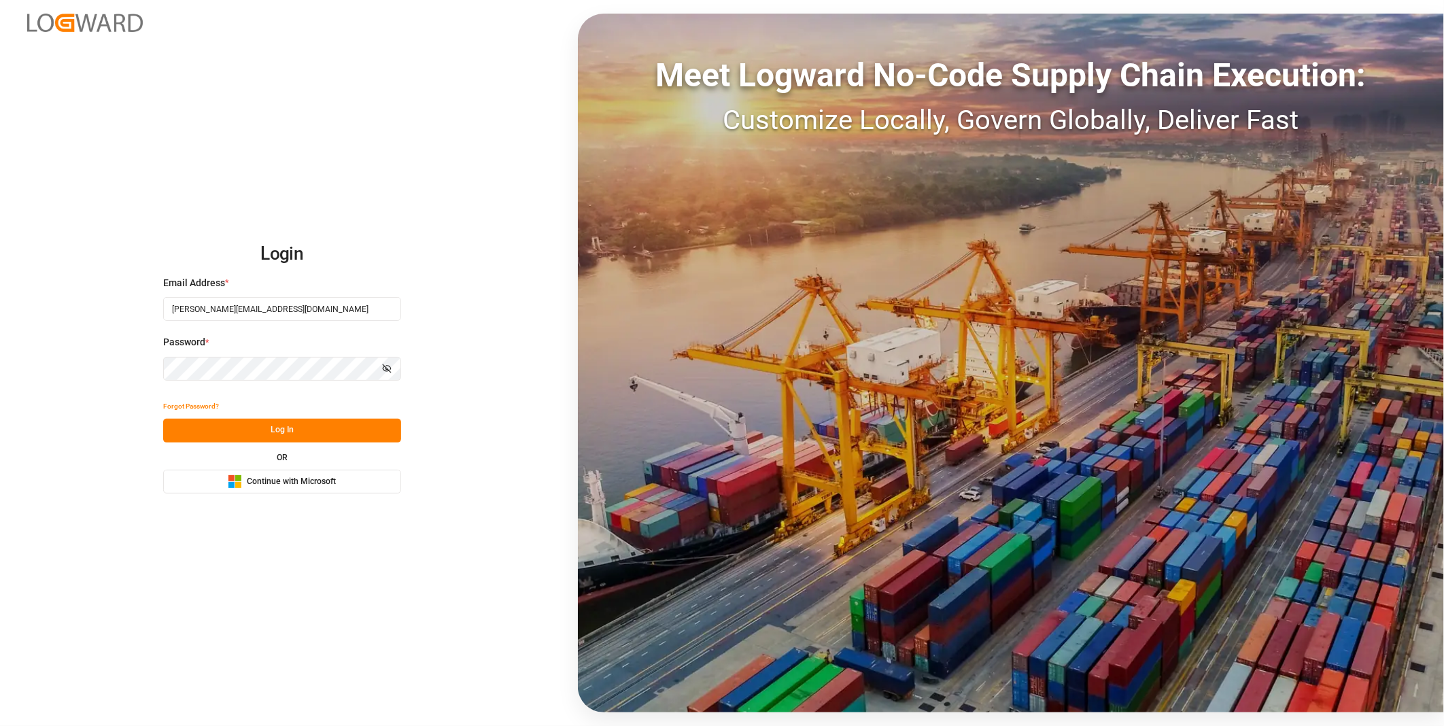
click at [293, 435] on button "Log In" at bounding box center [282, 431] width 238 height 24
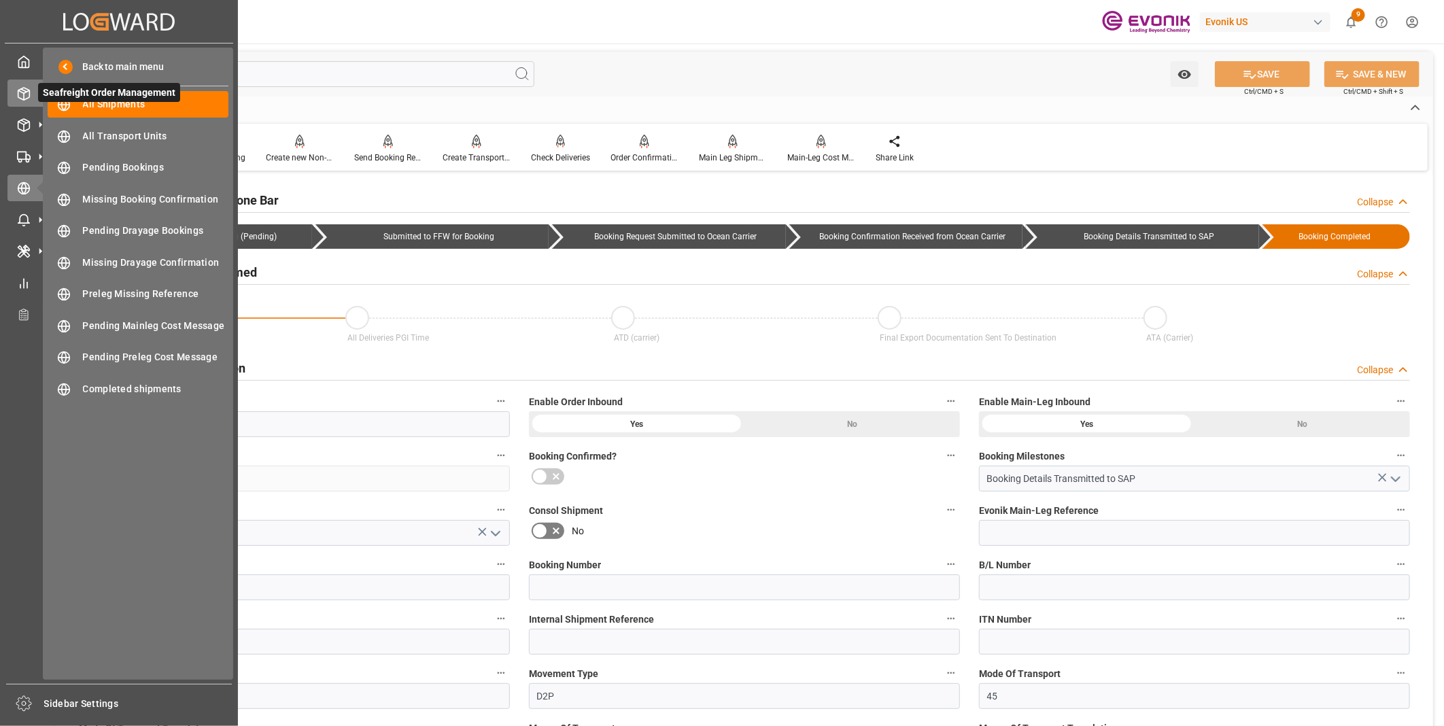
click at [22, 91] on polyline at bounding box center [23, 91] width 11 height 3
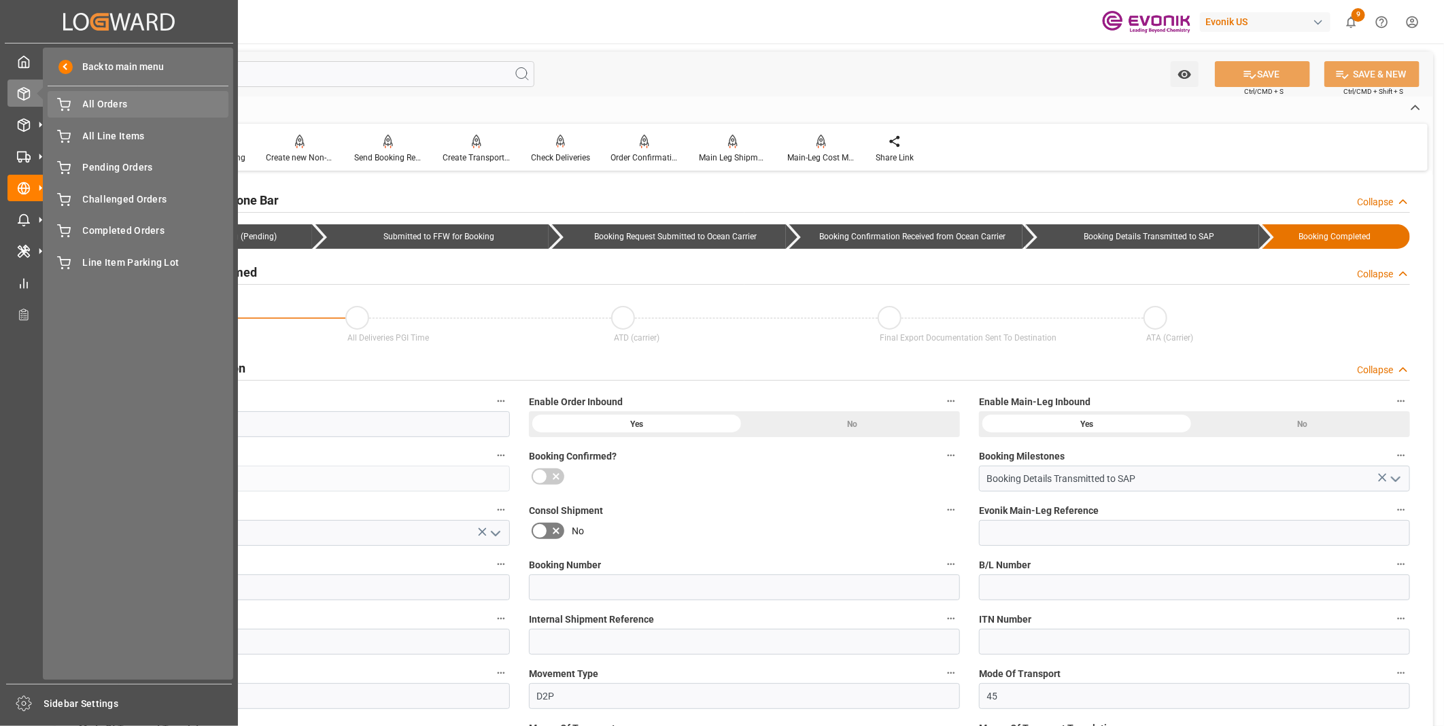
click at [121, 98] on span "All Orders" at bounding box center [156, 104] width 146 height 14
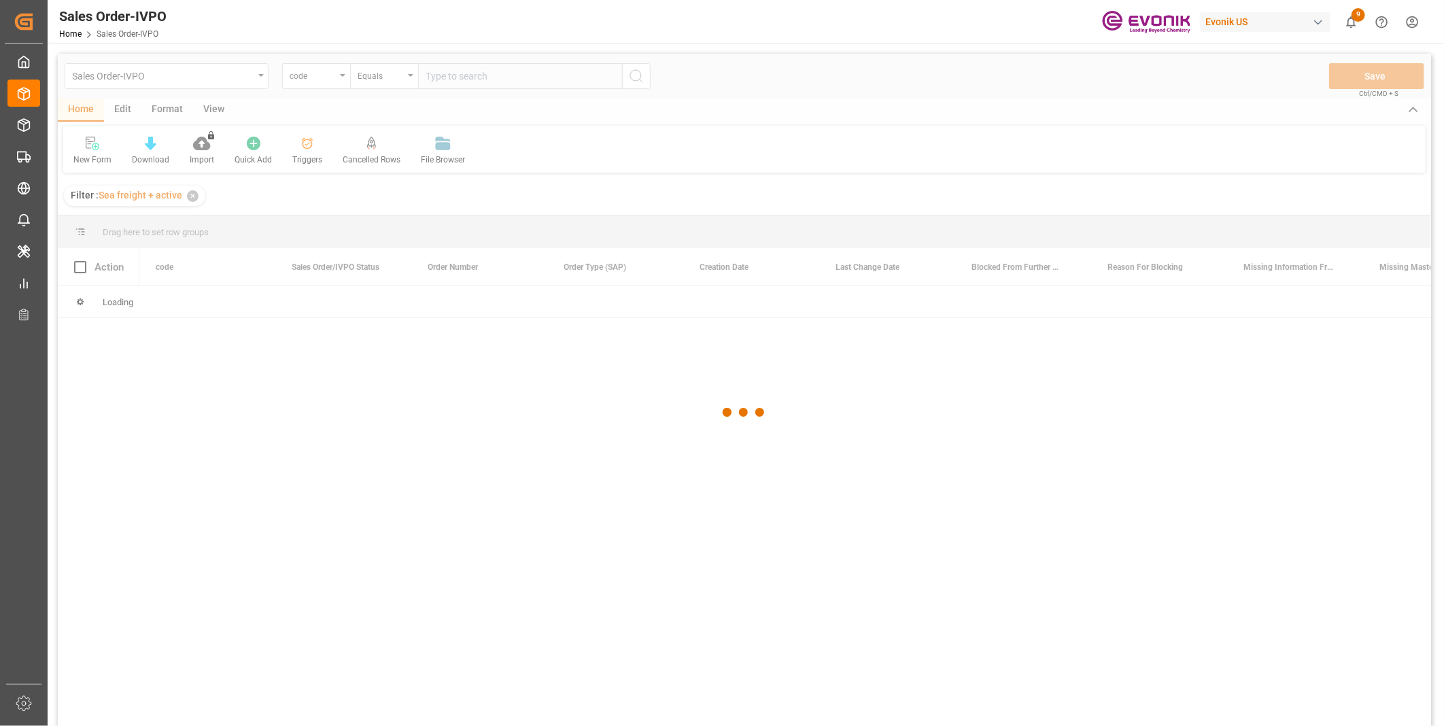
click at [317, 77] on div at bounding box center [744, 413] width 1373 height 718
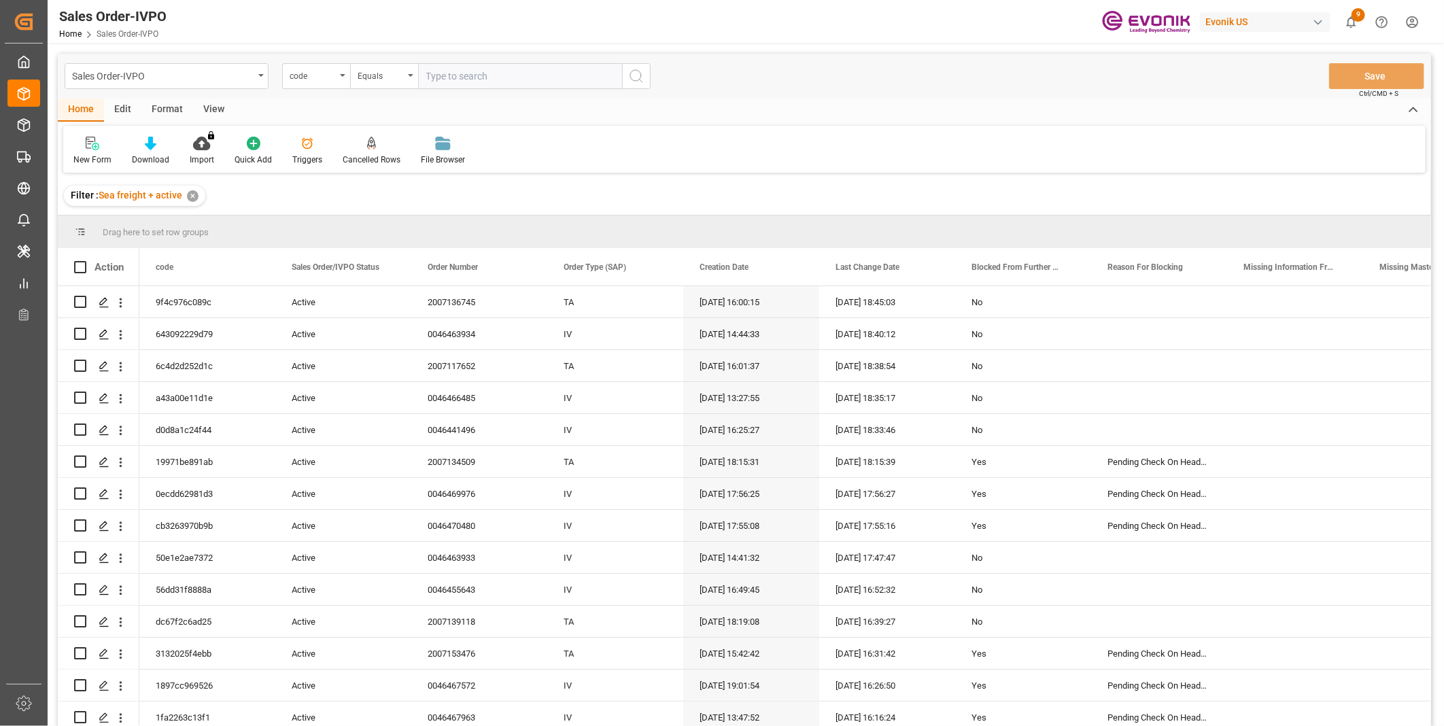
click at [317, 77] on div "code" at bounding box center [313, 75] width 46 height 16
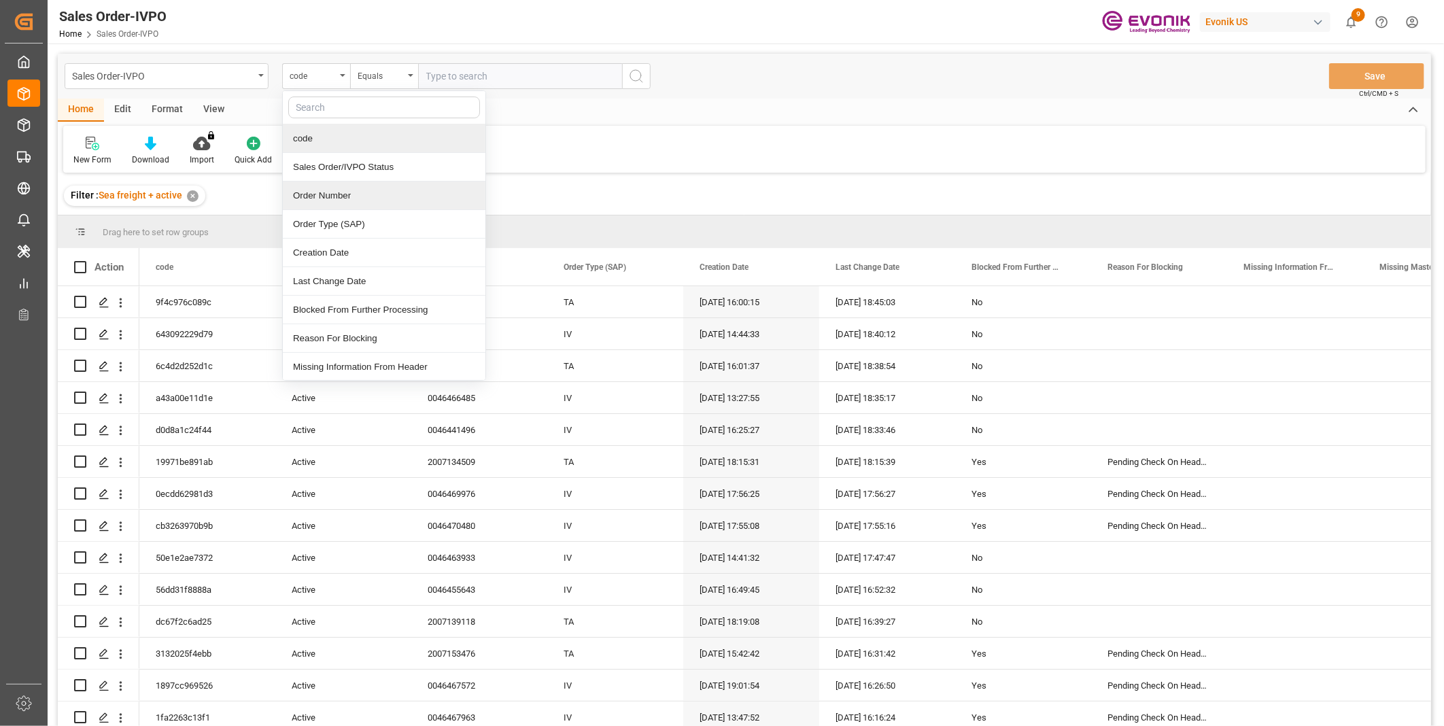
click at [317, 191] on div "Order Number" at bounding box center [384, 195] width 203 height 29
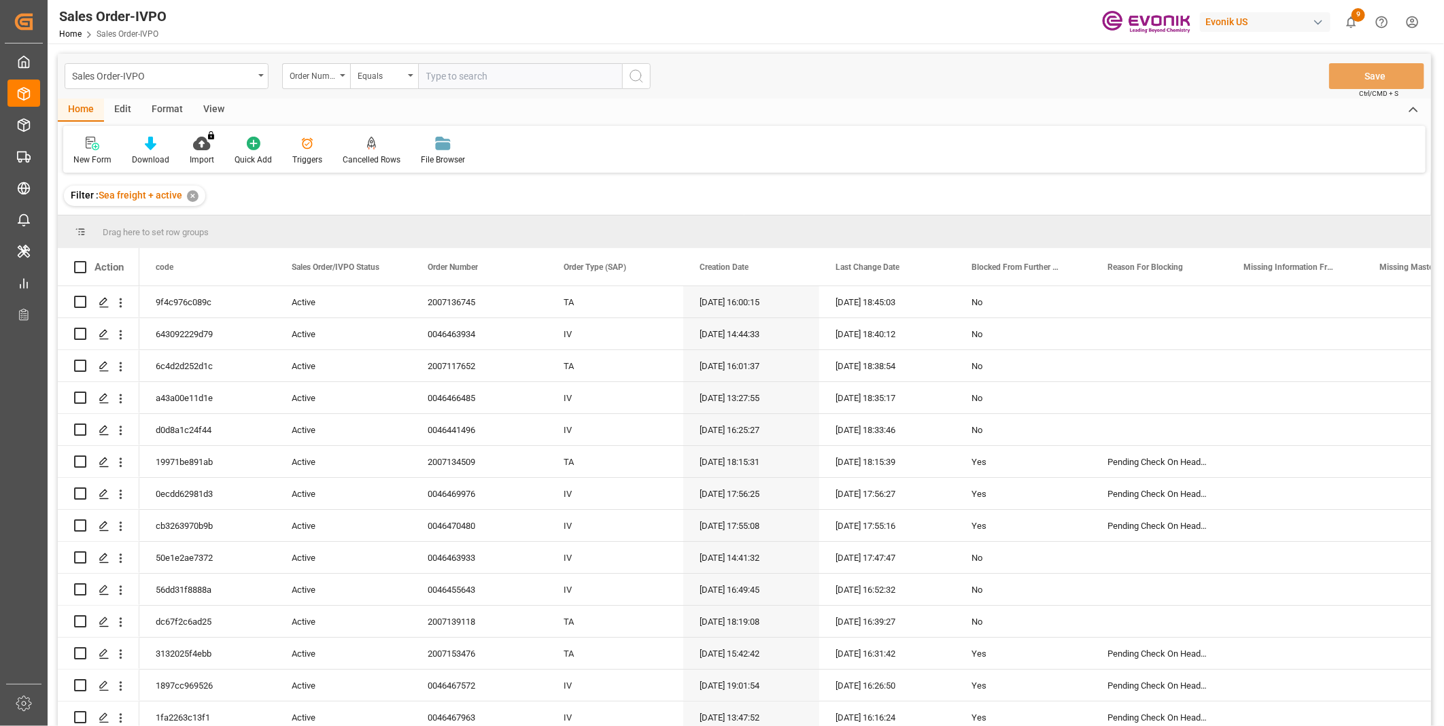
click at [476, 77] on input "text" at bounding box center [520, 76] width 204 height 26
paste input "8427 45 46463261 148273200 9/12/2025 9/15/2025 IV 9/19/2025"
type input "8427 45 46463261 148273200 9/12/2025 9/15/2025 IV 9/19/2025"
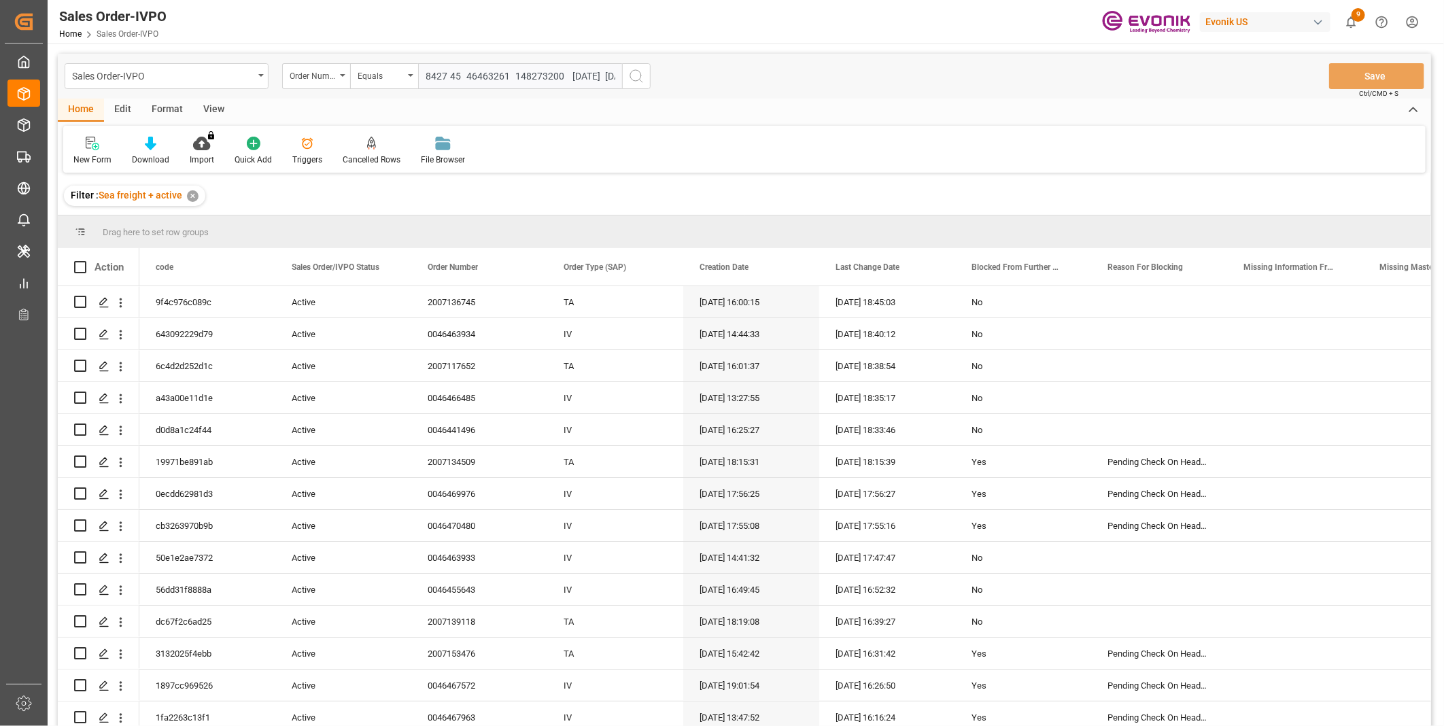
click at [499, 76] on input "8427 45 46463261 148273200 9/12/2025 9/15/2025 IV 9/19/2025" at bounding box center [520, 76] width 204 height 26
paste input "46463261"
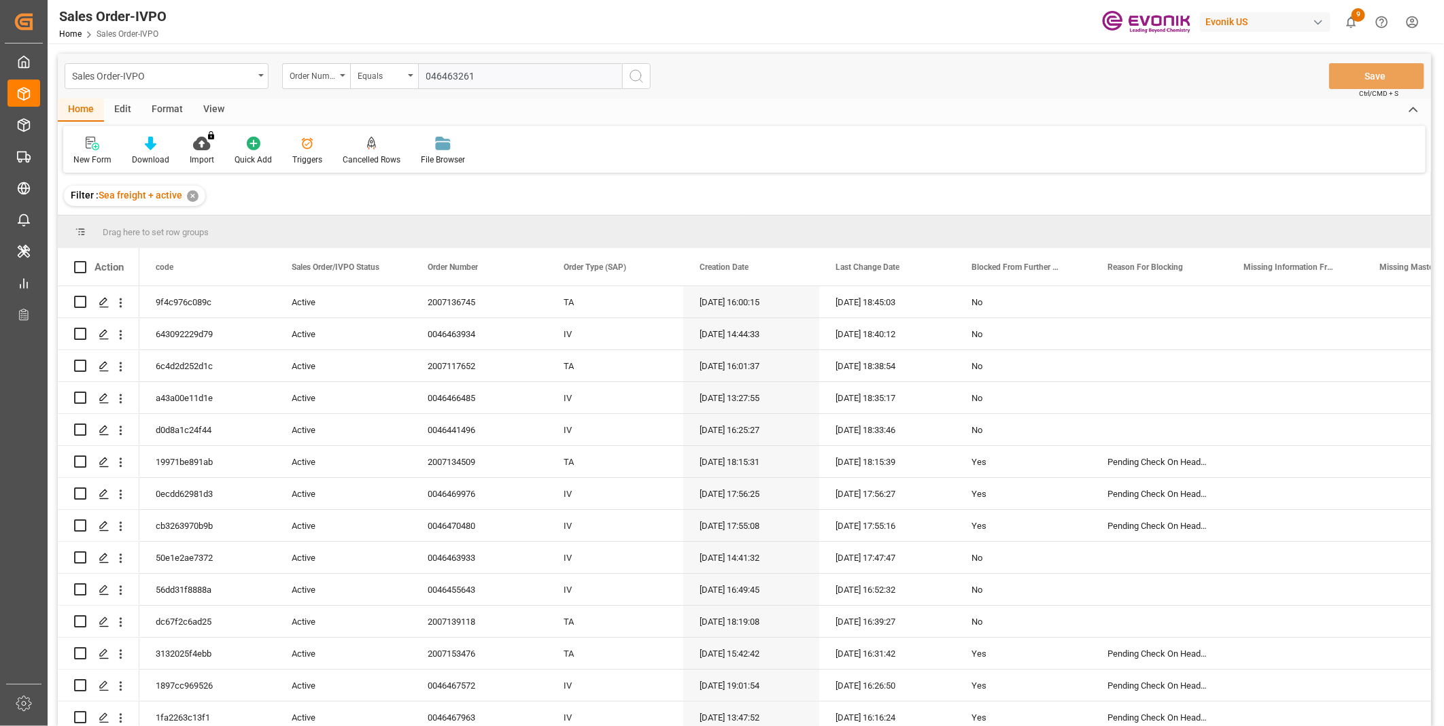
type input "0046463261"
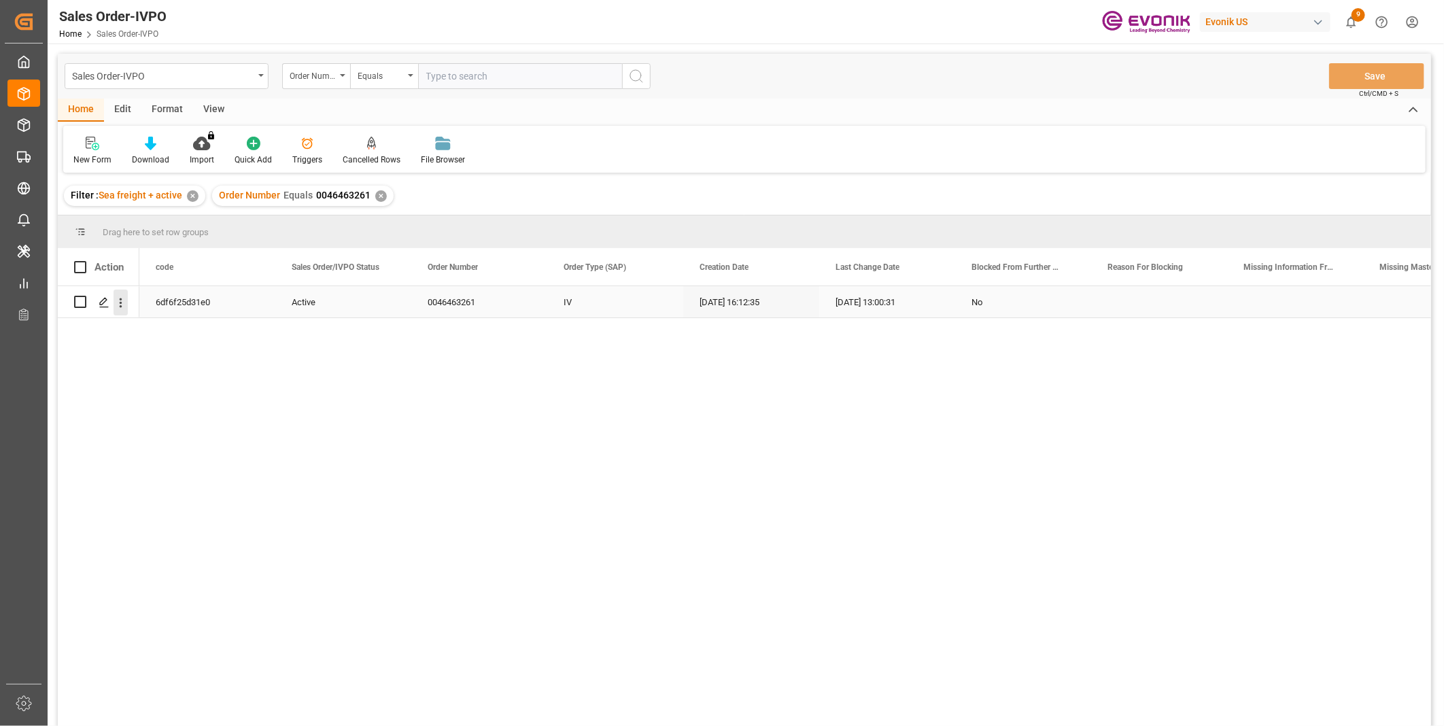
click at [126, 299] on icon "open menu" at bounding box center [121, 303] width 14 height 14
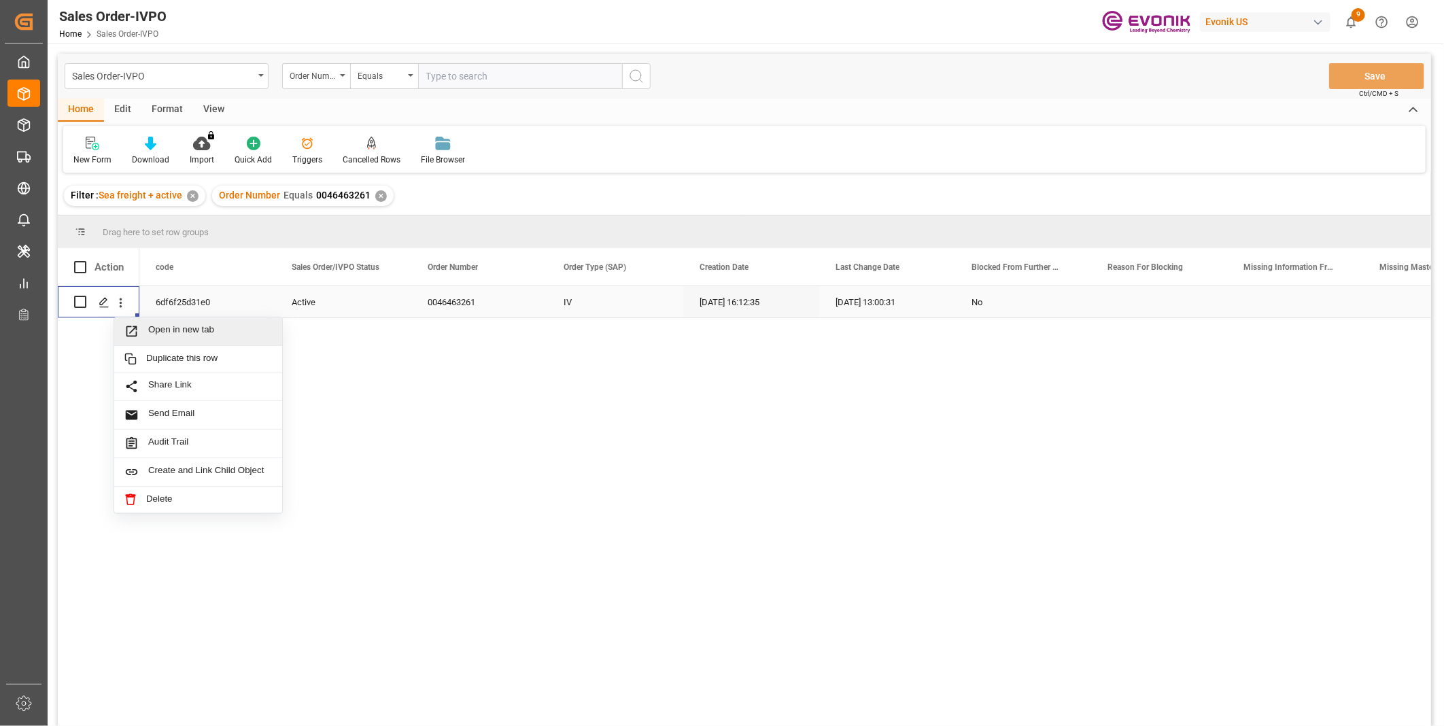
click at [177, 324] on span "Open in new tab" at bounding box center [210, 331] width 124 height 14
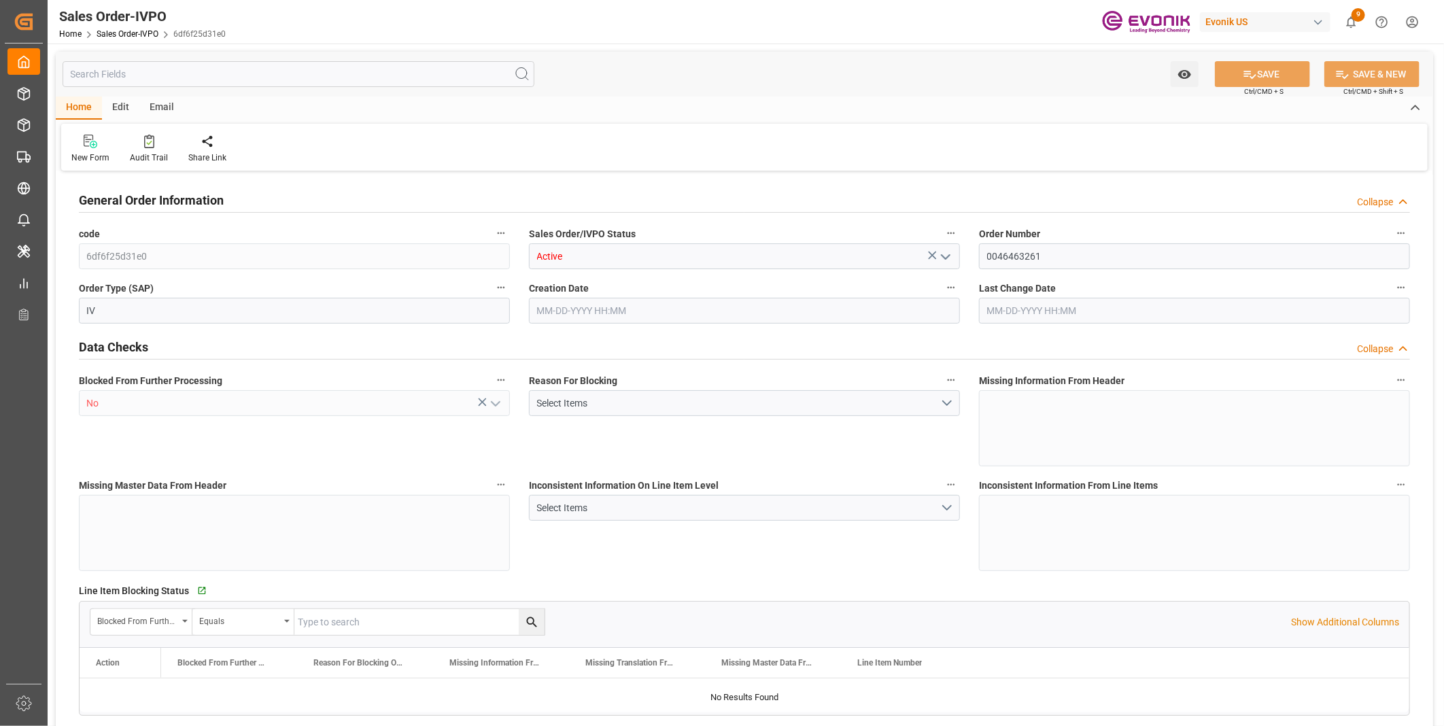
type input "BEANR"
type input "0"
type input "1"
type input "2"
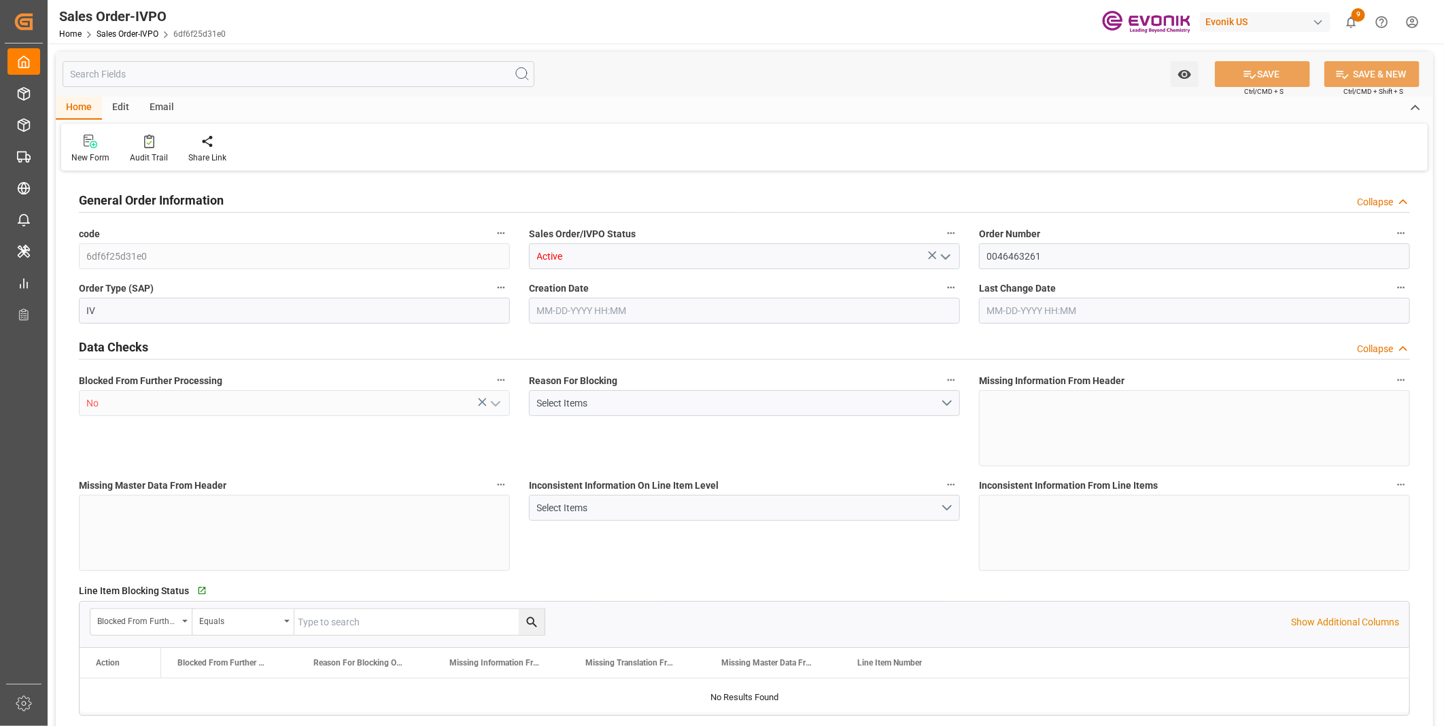
type input "7382"
type input "90.288"
type input "19000"
type input "60"
type input "07-14-2025 16:12"
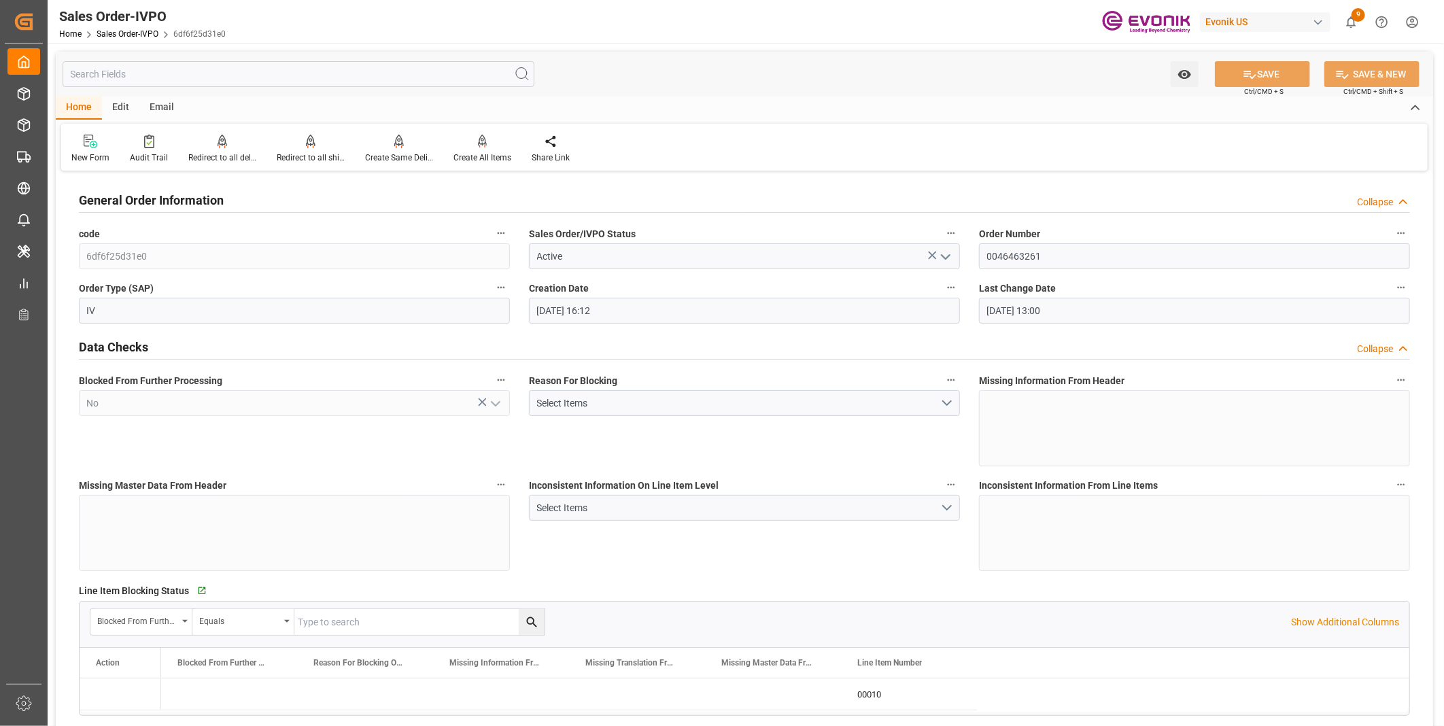
type input "08-13-2025 13:00"
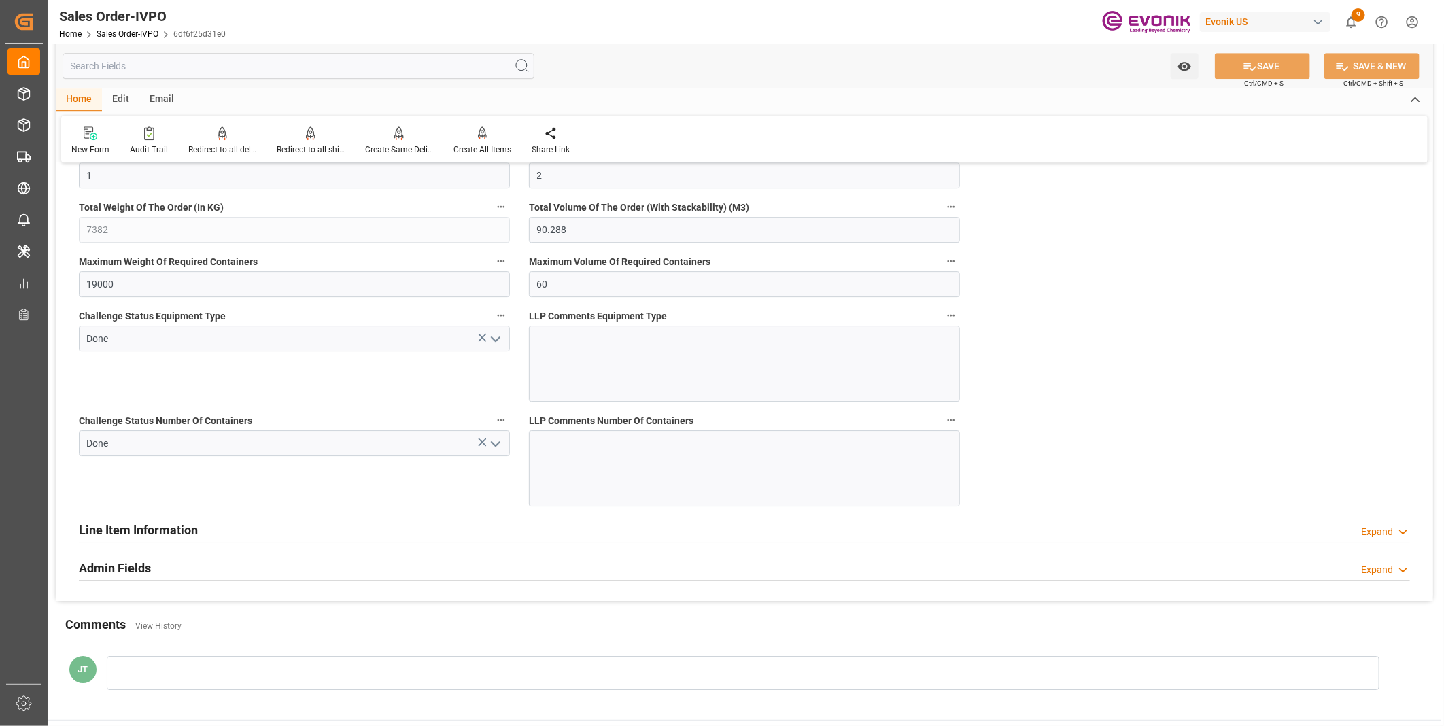
scroll to position [2265, 0]
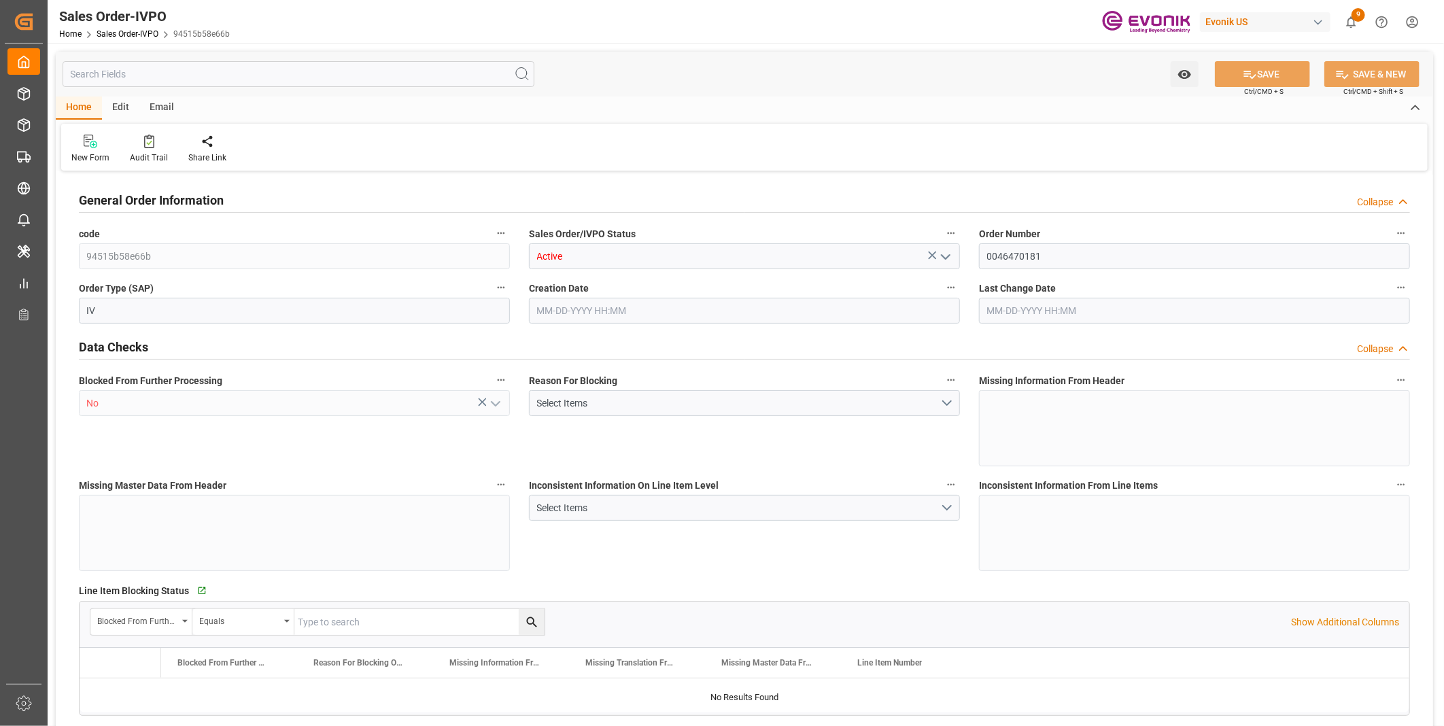
type input "COCTG"
type input "0"
type input "1"
type input "2"
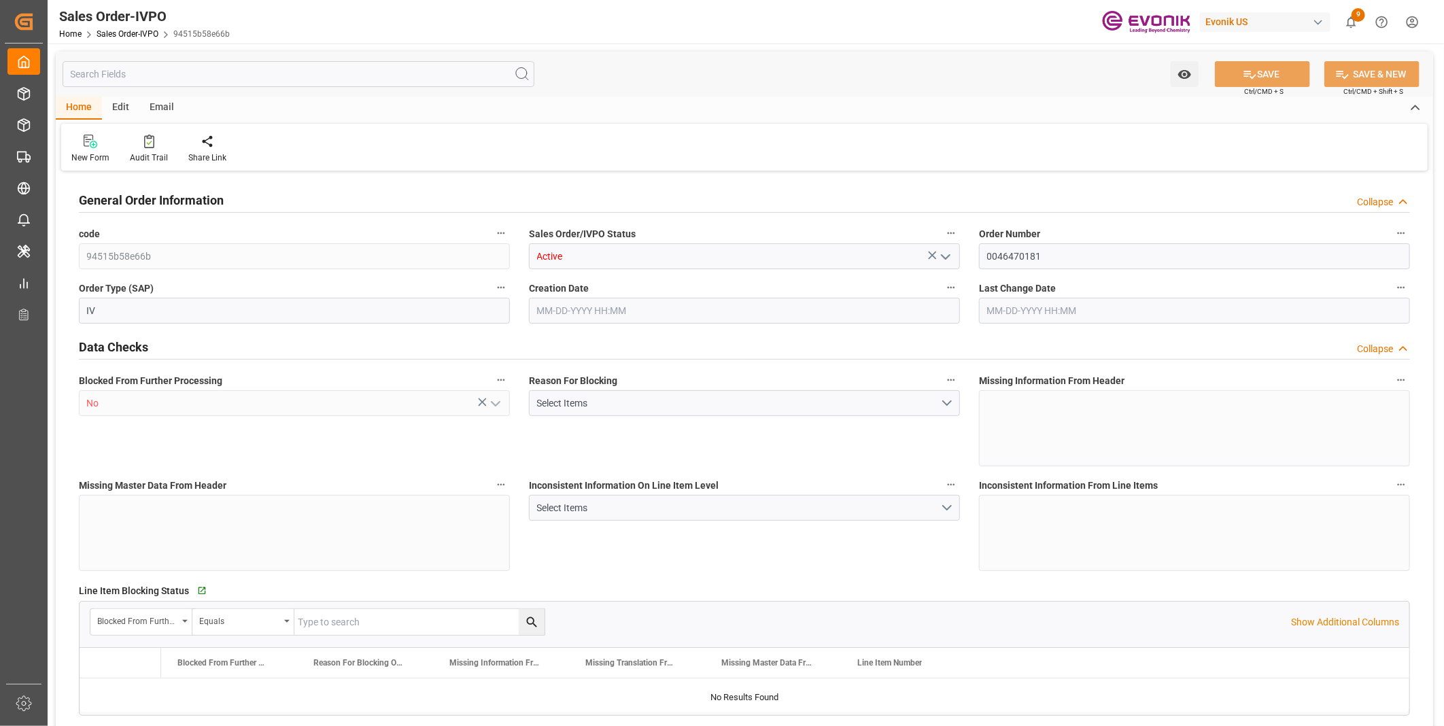
type input "2098.6"
type input "51.4656"
type input "17000"
type input "30"
type input "[DATE] 14:52"
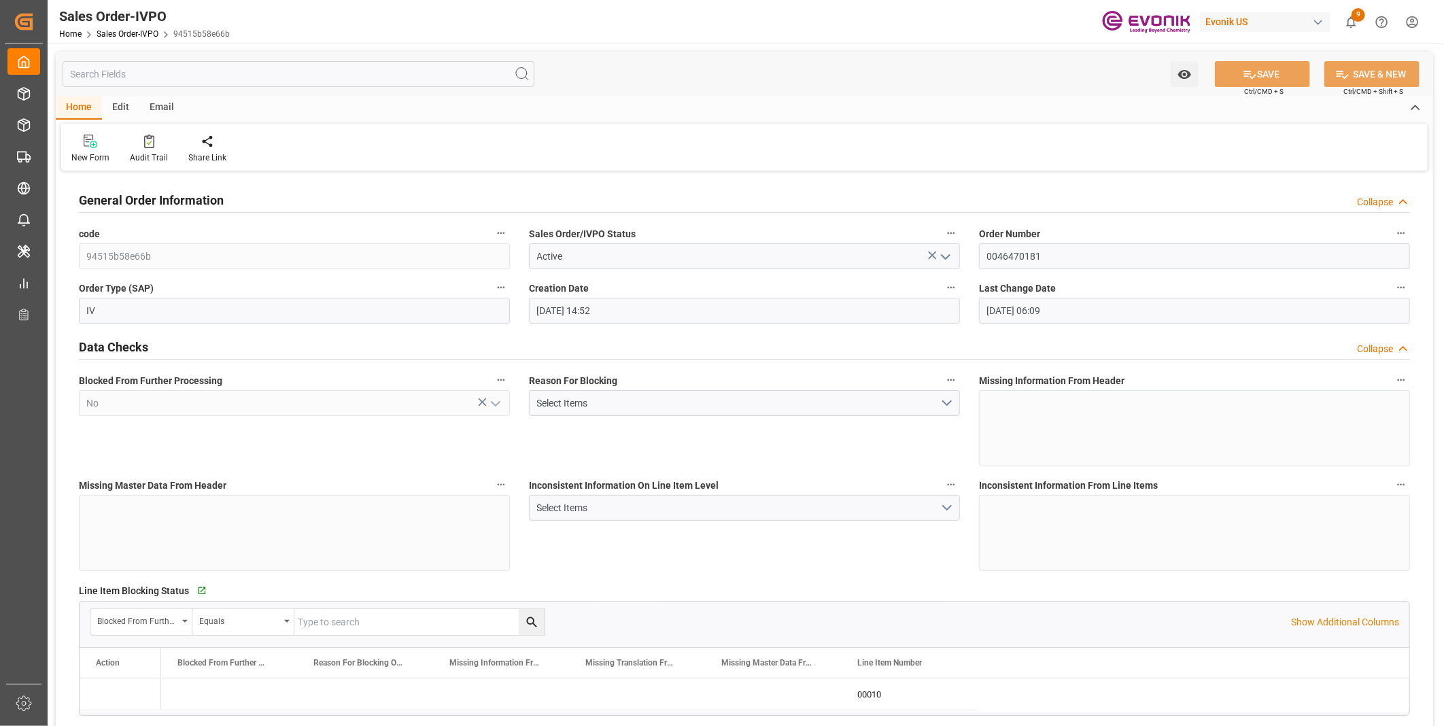
type input "[DATE] 06:09"
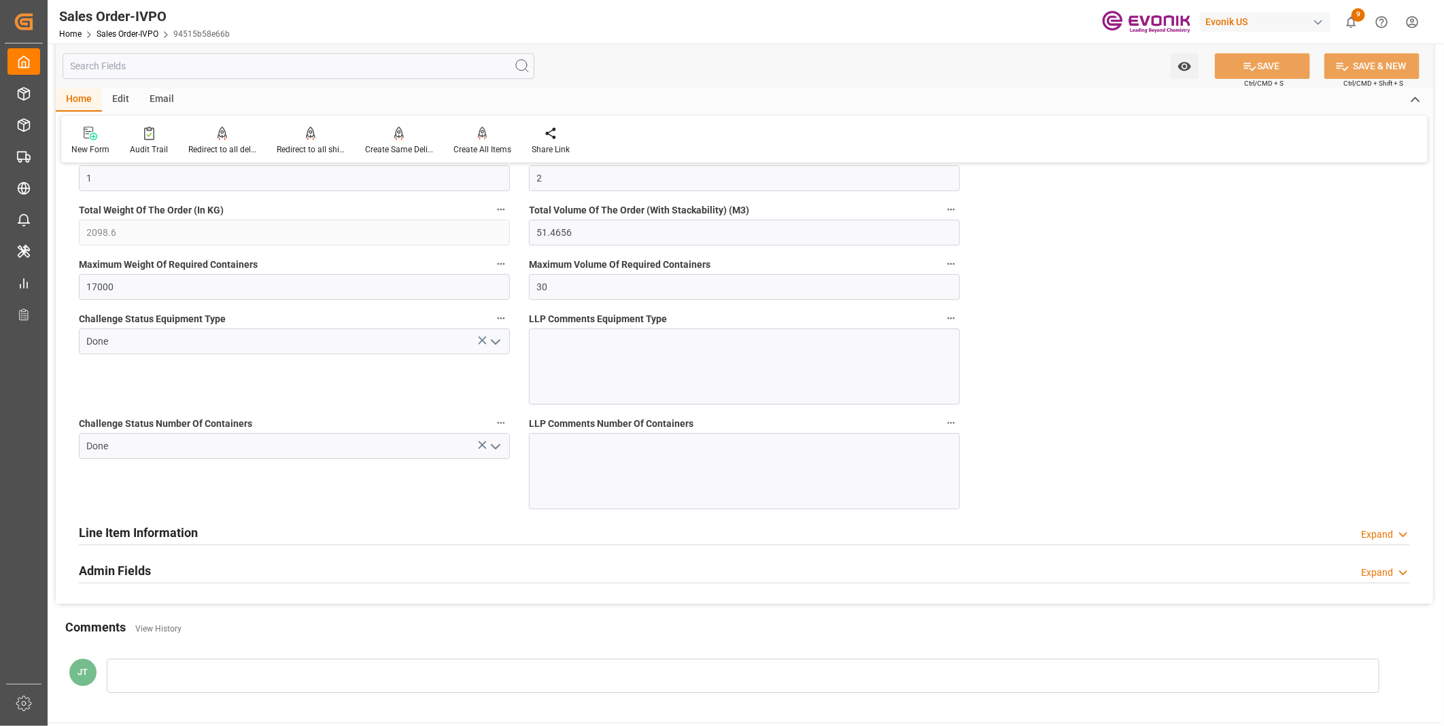
scroll to position [2715, 0]
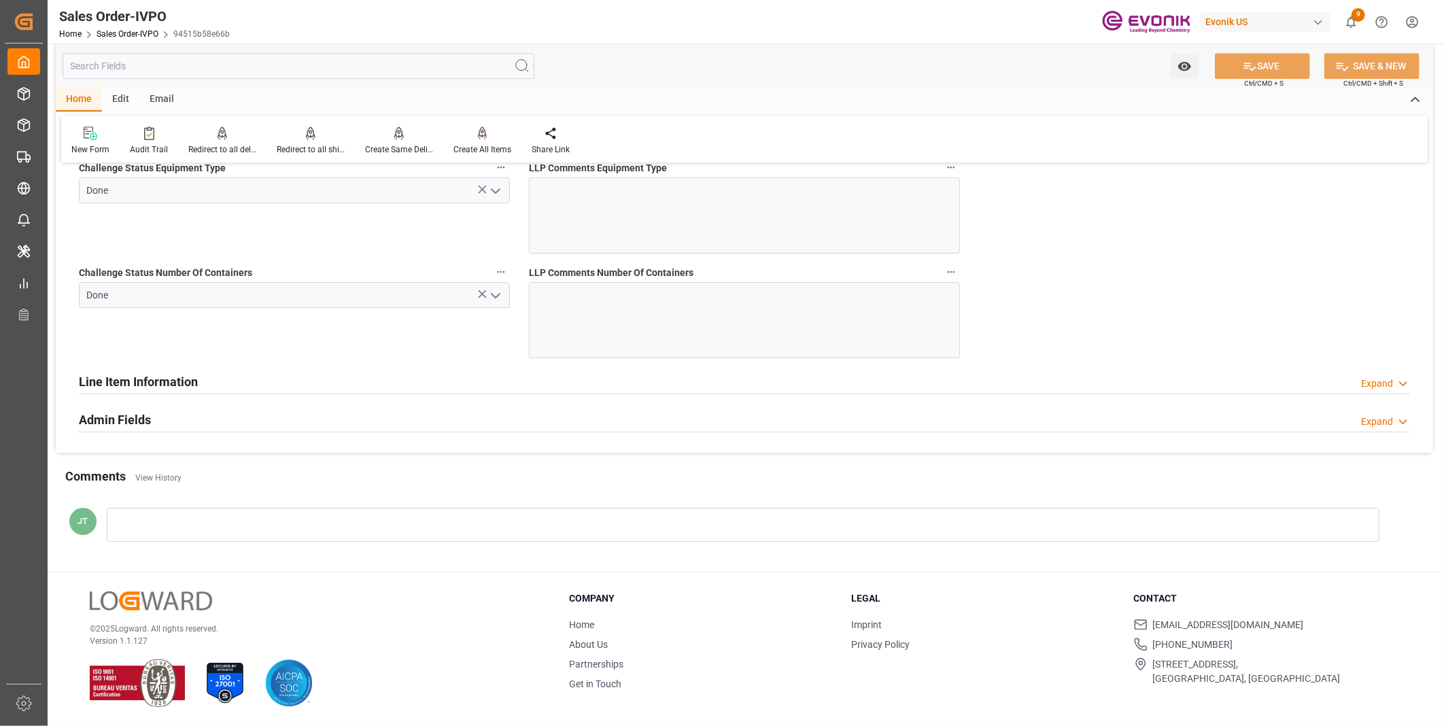
click at [141, 383] on h2 "Line Item Information" at bounding box center [138, 381] width 119 height 18
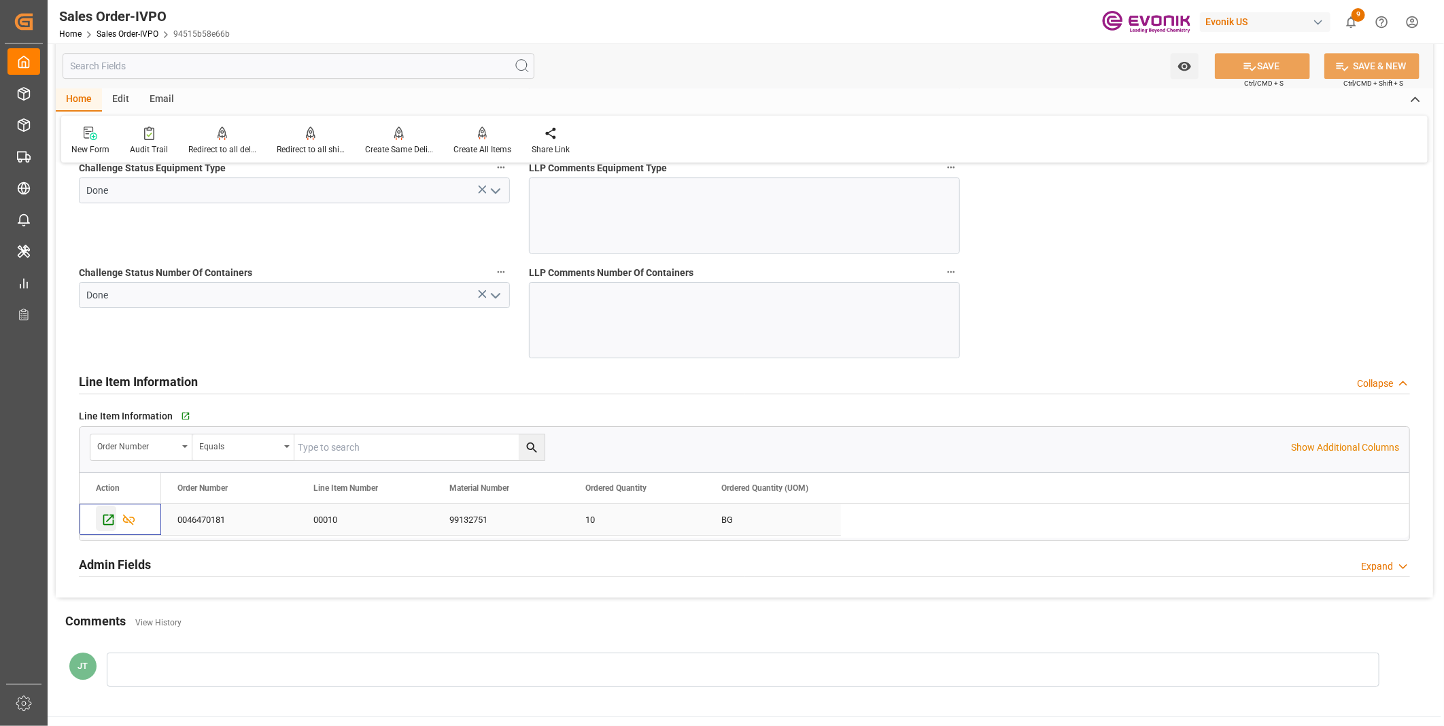
click at [112, 520] on icon "Press SPACE to select this row." at bounding box center [108, 519] width 14 height 14
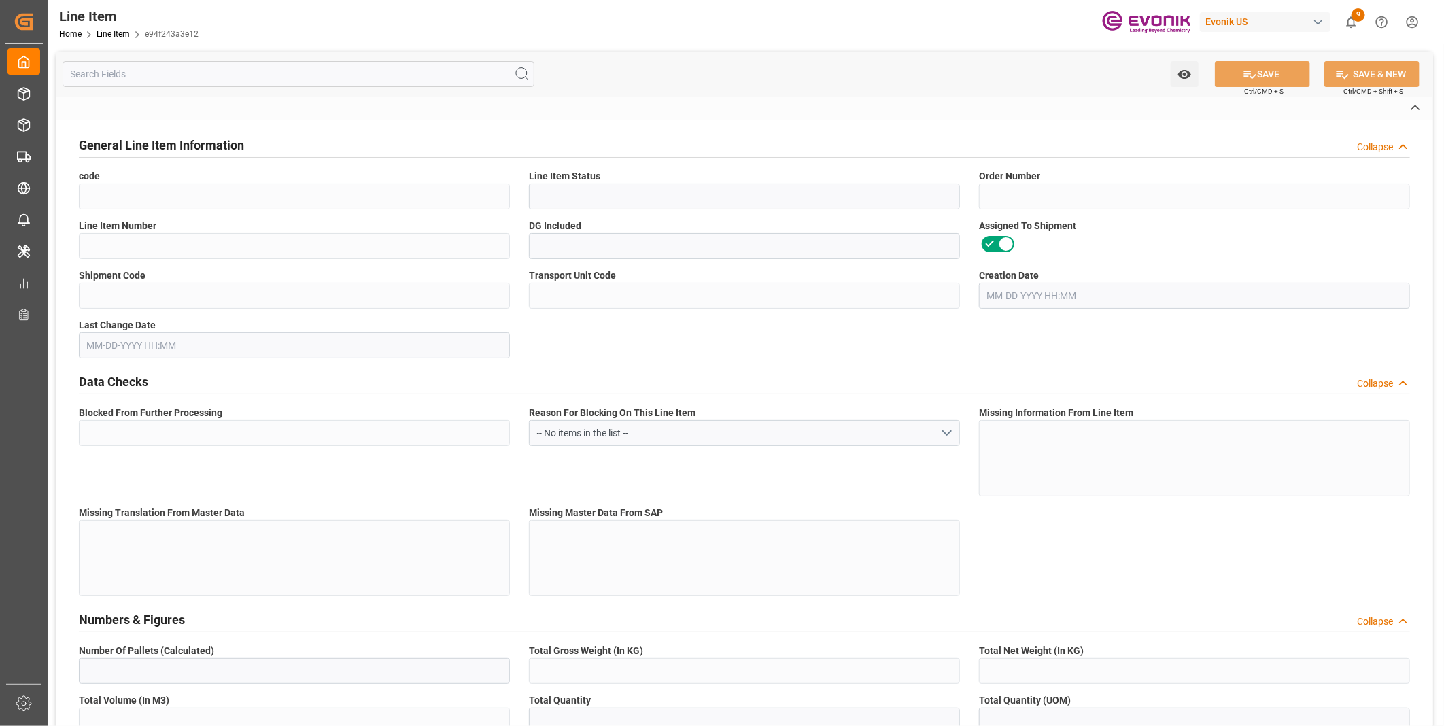
type input "e94f243a3e12"
type input "Active"
type input "0046470181"
type input "00010"
type input "No"
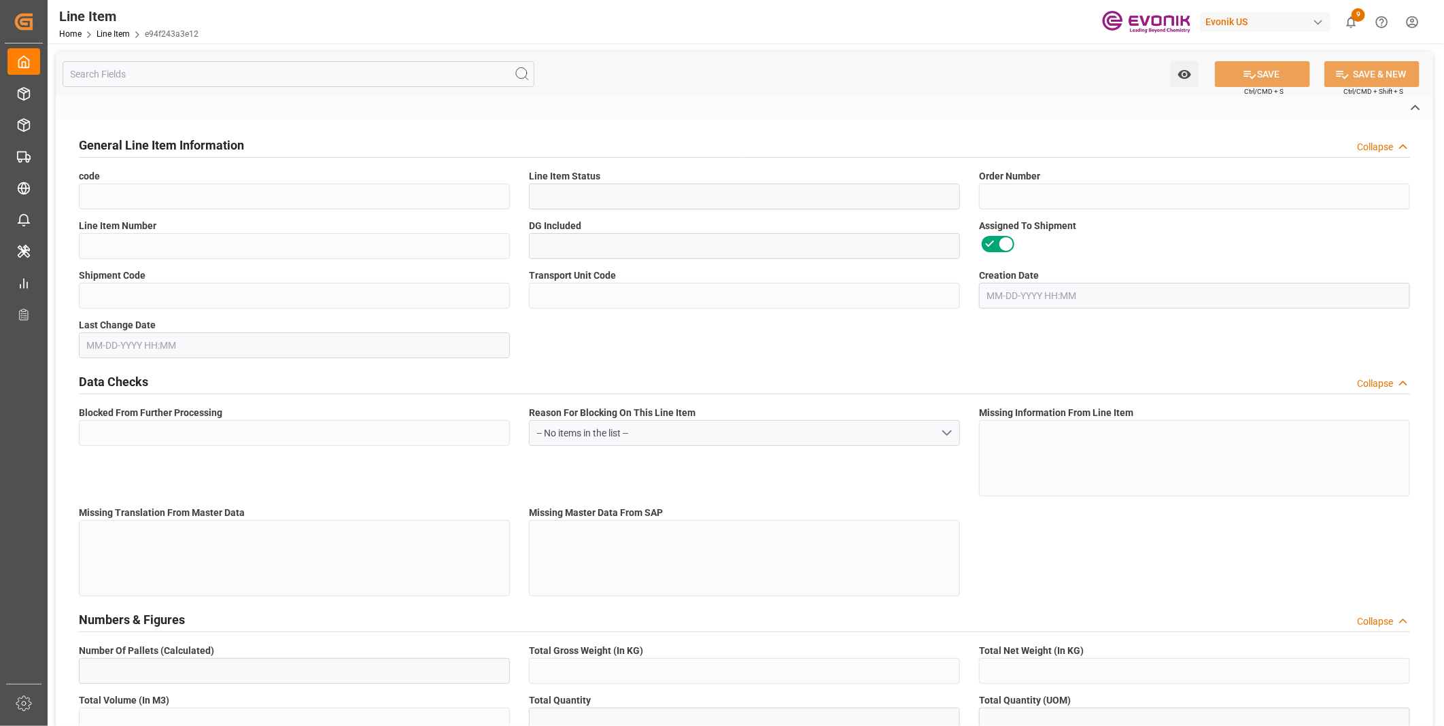
type input "ae3e150c849a"
type input "050cc1f26085"
type input "No"
type input "BG"
type input "No"
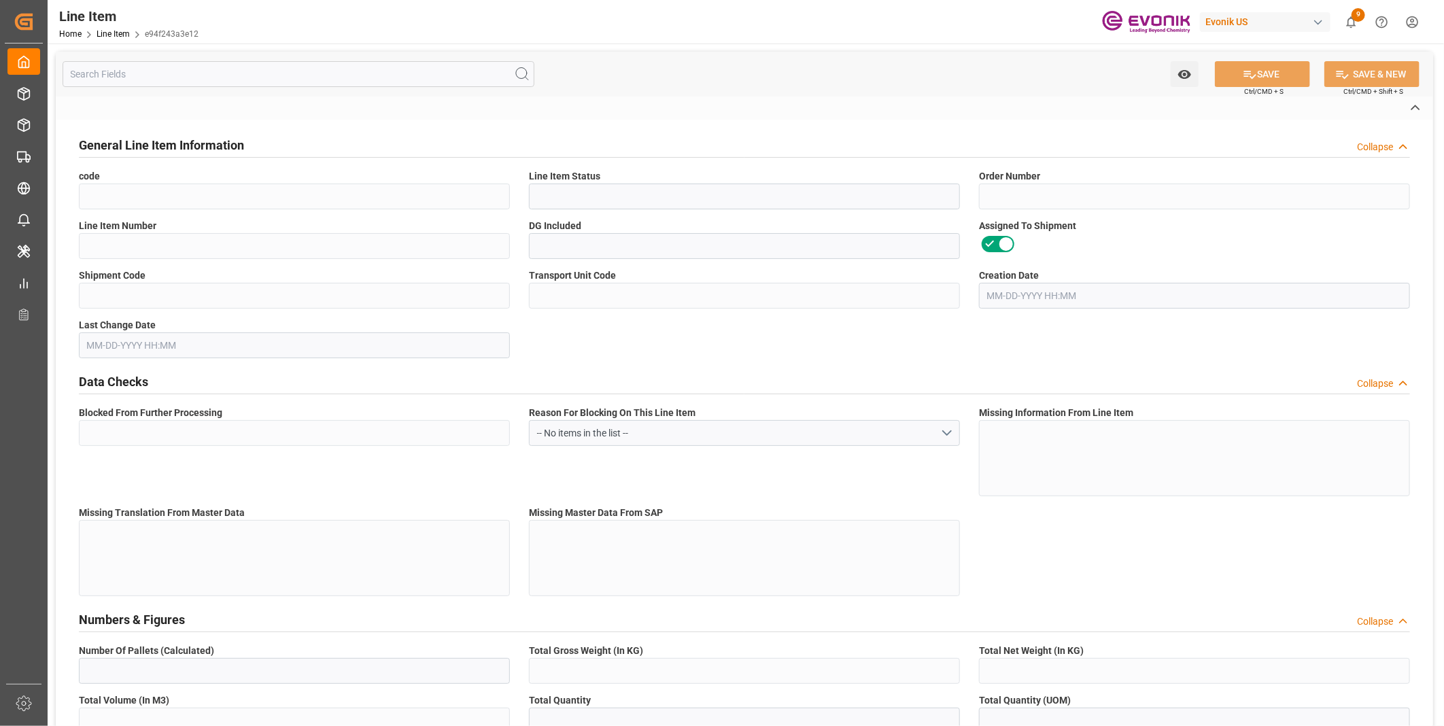
type input "99132751"
type textarea "AE200:MOB:FIBC180KG:180CP3:I2:P:PY"
type input "USD"
type input "PACK"
type input "281122"
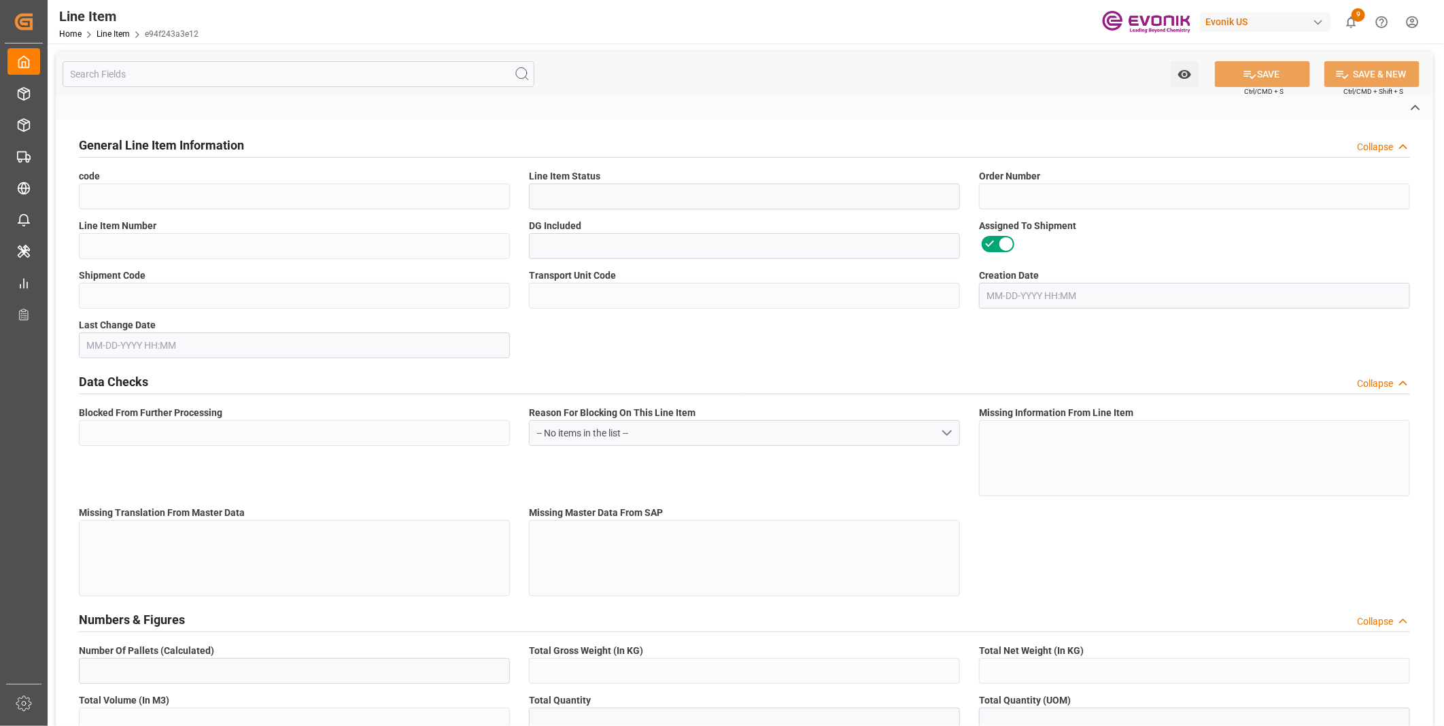
type input "EAR99"
type input "US"
type input "BG"
type input "KGM"
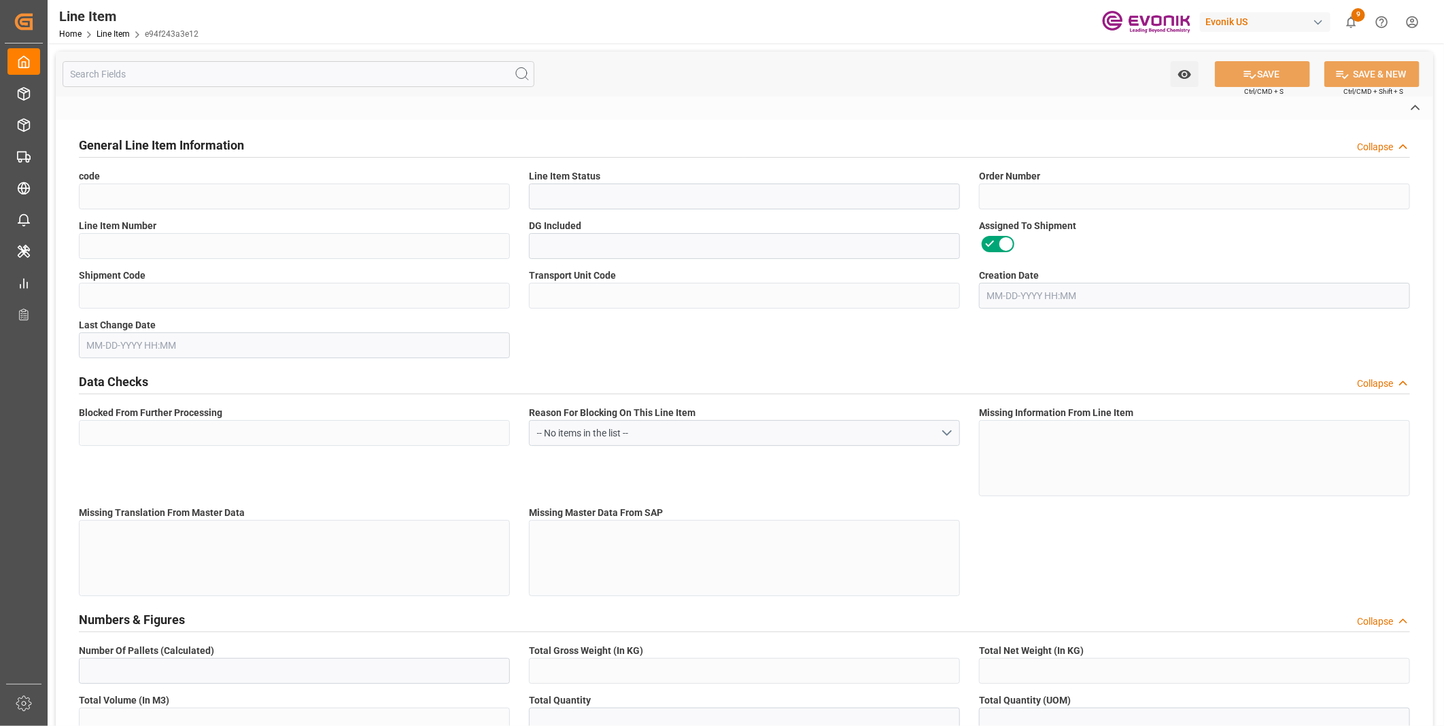
type textarea "KGM"
type input "KGM"
type textarea "KGM"
type input "M3"
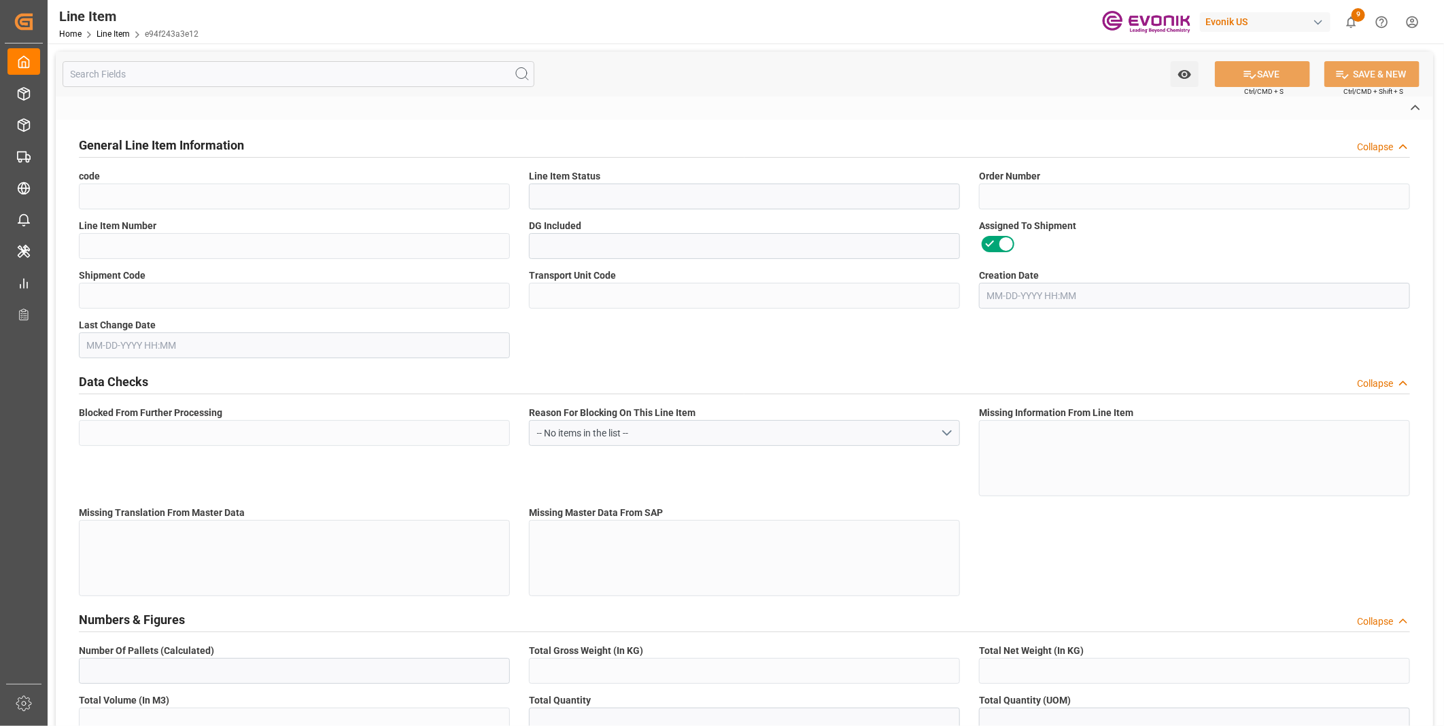
type textarea "DMQ"
type input "M3"
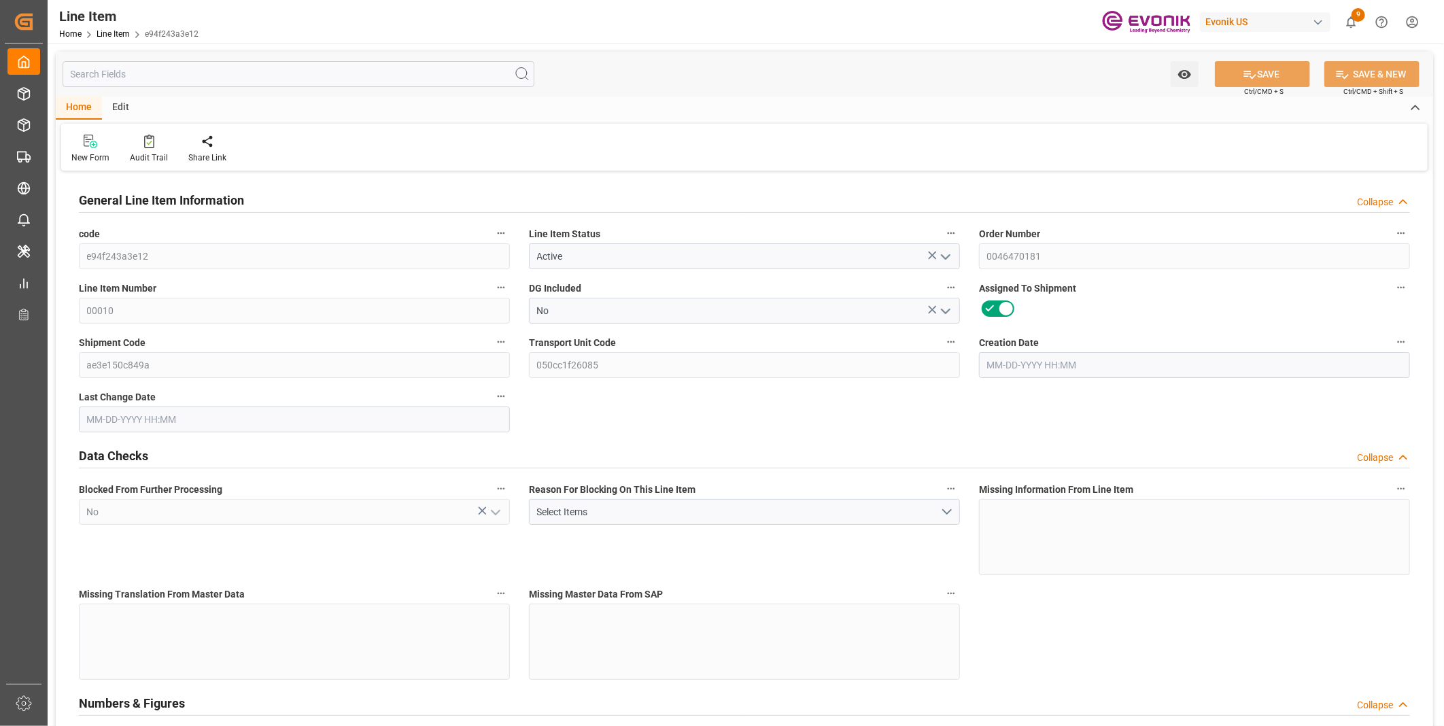
type input "10"
type input "1839.6"
type input "1800"
type input "25.7328"
type input "10"
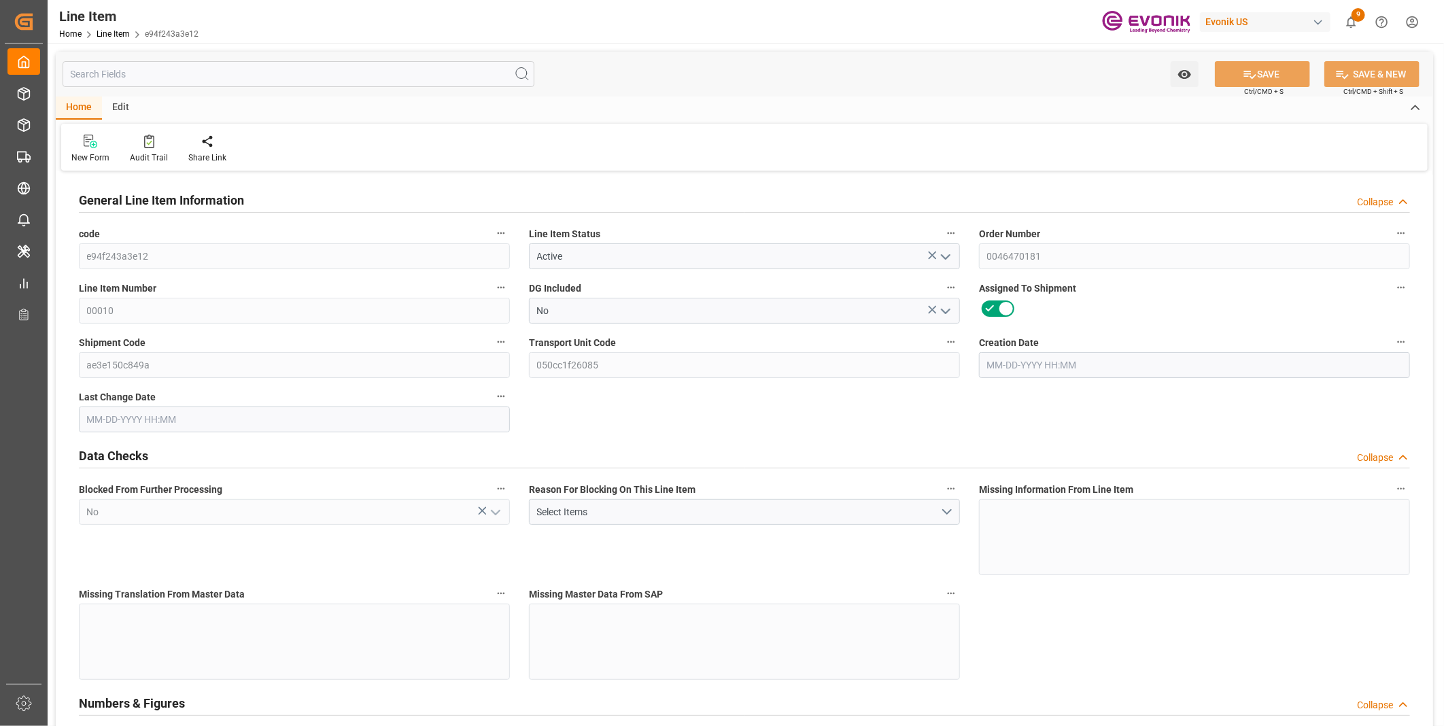
type input "12312"
type input "10"
type input "1800"
type input "1839.6"
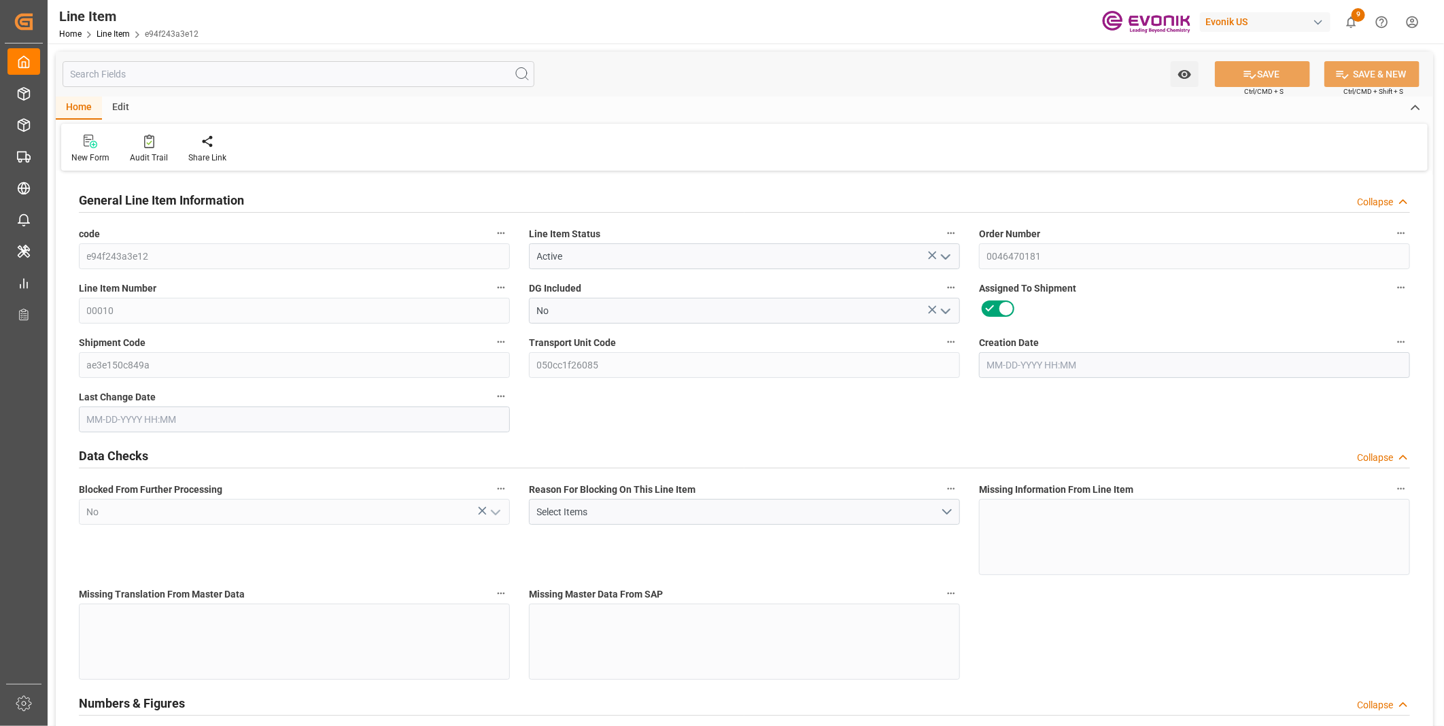
type input "2098.6"
type input "1800"
type input "25.7328"
type input "25732.8"
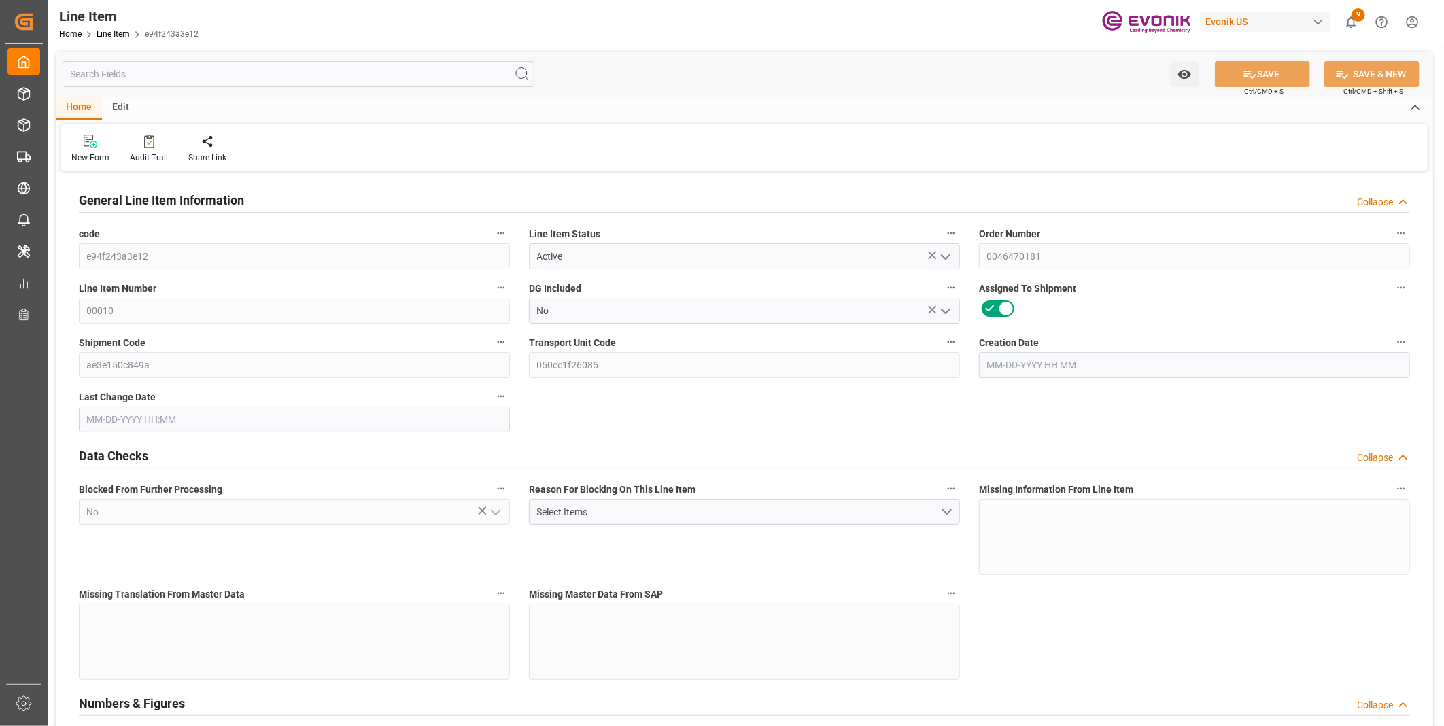
type input "0"
type input "[DATE] 14:52"
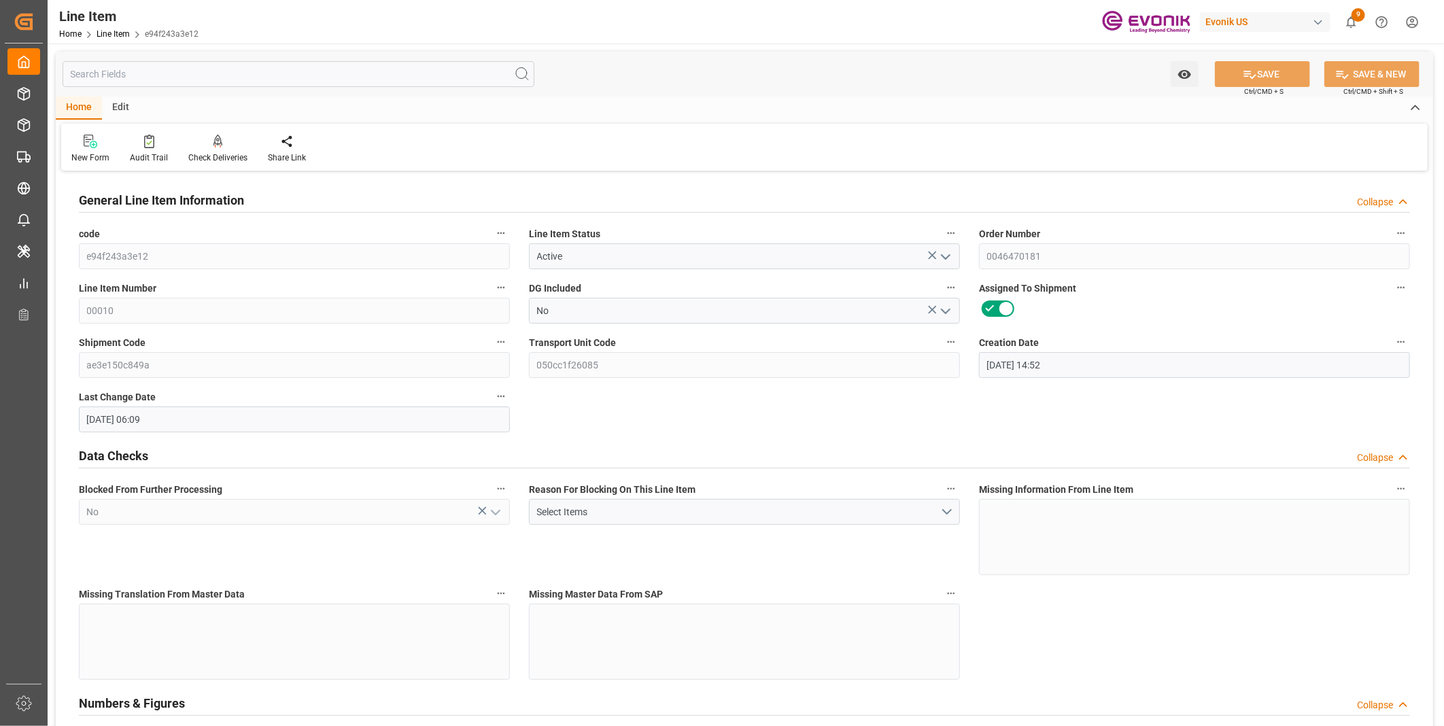
type input "[DATE] 06:09"
type input "[DATE]"
click at [233, 80] on input "text" at bounding box center [299, 74] width 472 height 26
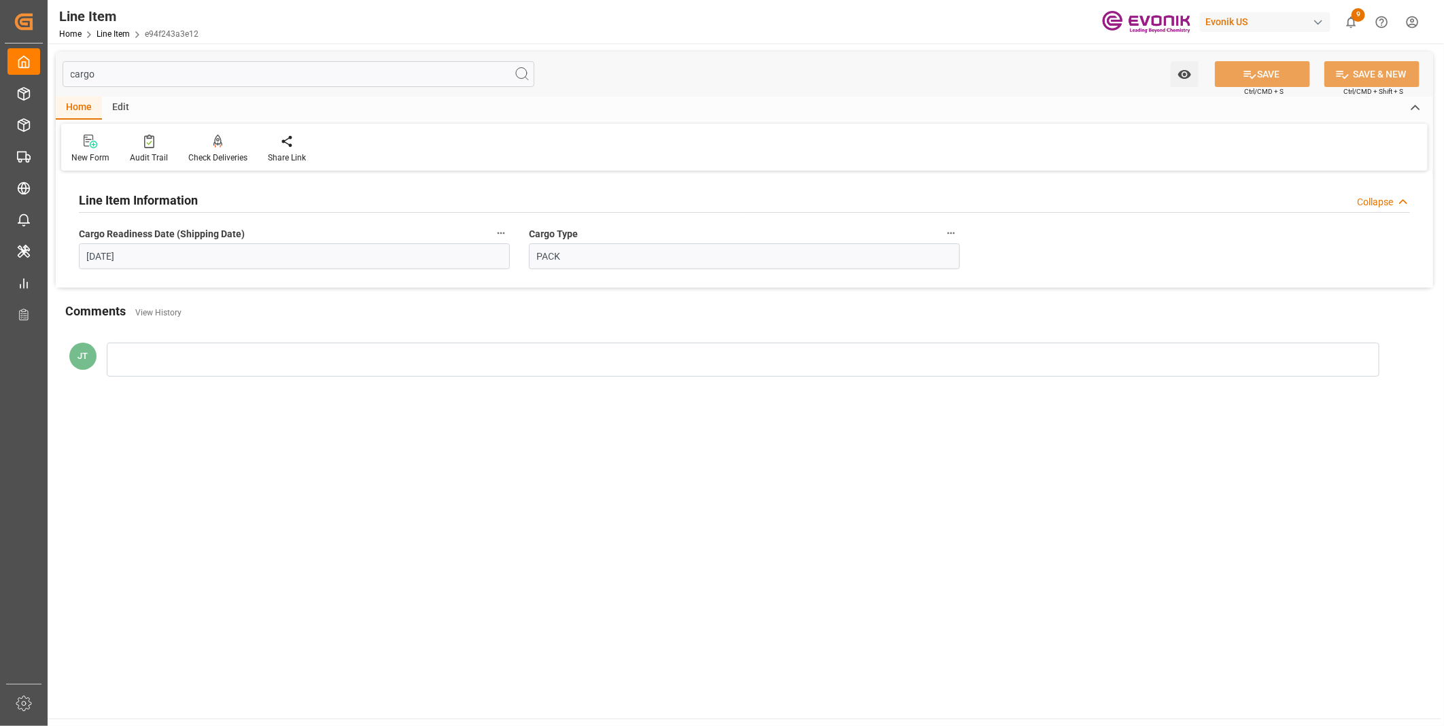
type input "cargo"
click at [499, 238] on icon "button" at bounding box center [500, 233] width 11 height 11
click at [513, 239] on icon at bounding box center [510, 233] width 14 height 14
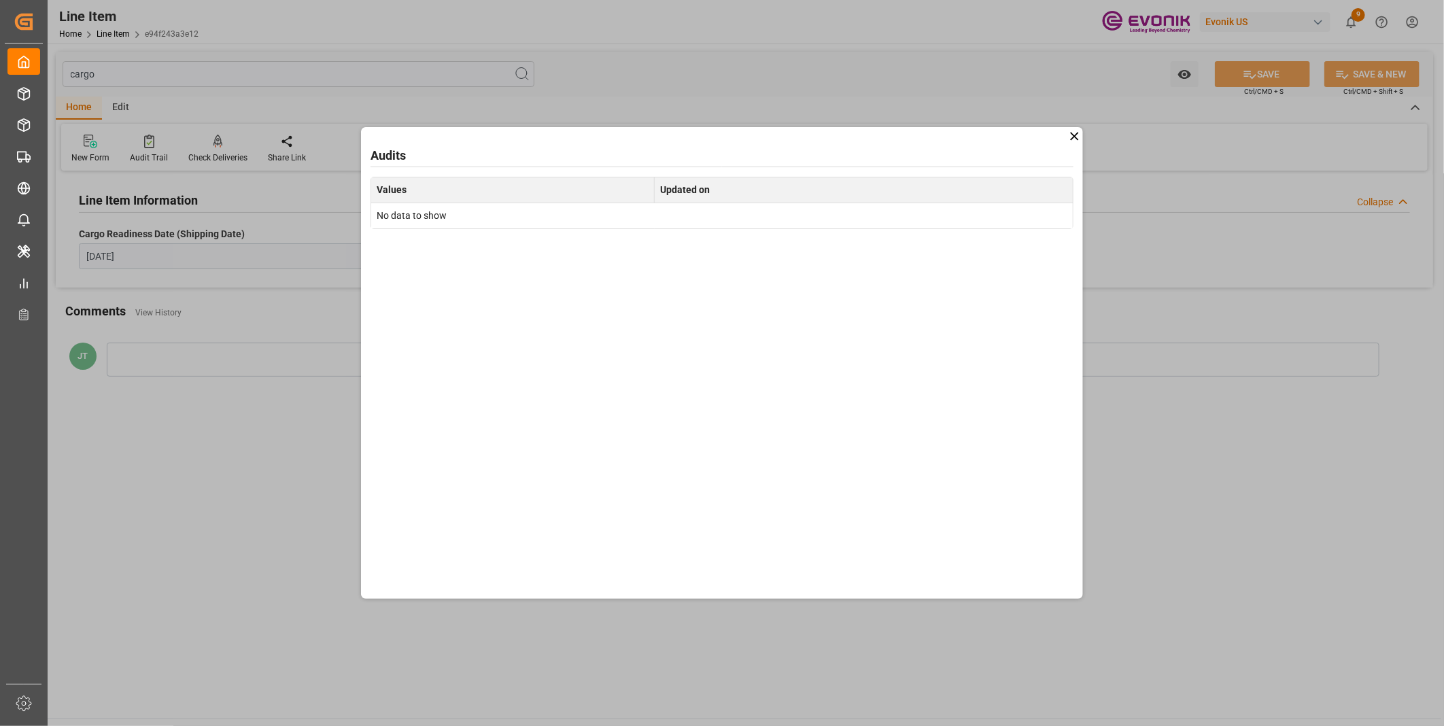
click at [1075, 139] on icon at bounding box center [1074, 136] width 14 height 14
